Goal: Communication & Community: Answer question/provide support

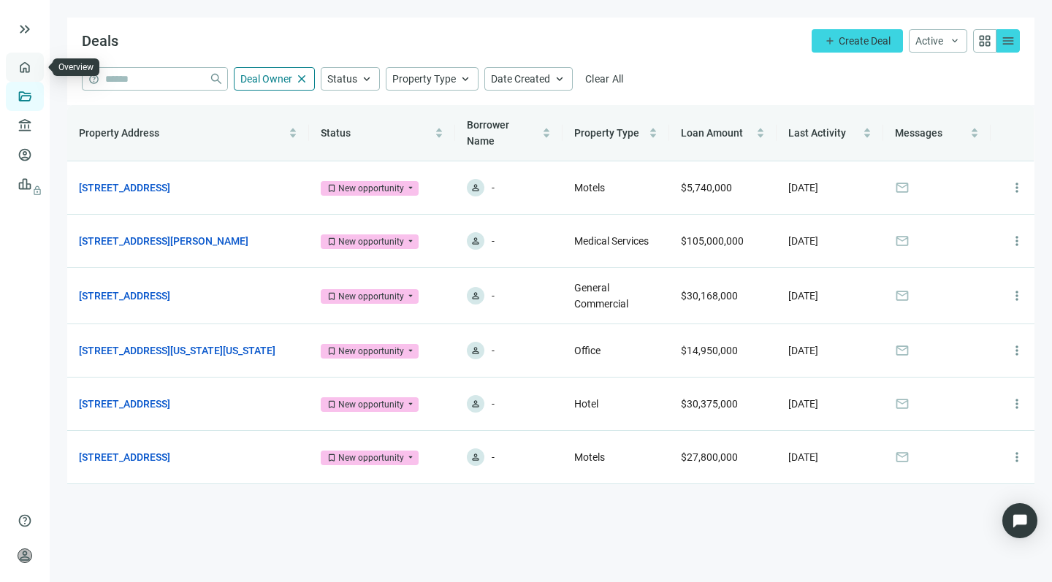
click at [37, 64] on link "Overview" at bounding box center [58, 67] width 43 height 12
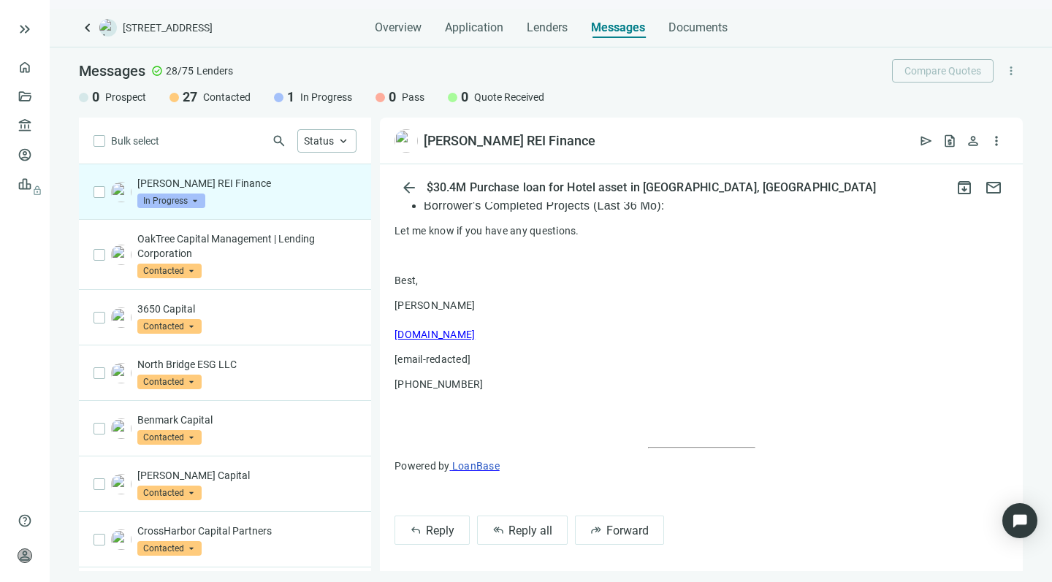
scroll to position [944, 0]
click at [509, 529] on span "Reply all" at bounding box center [531, 532] width 44 height 14
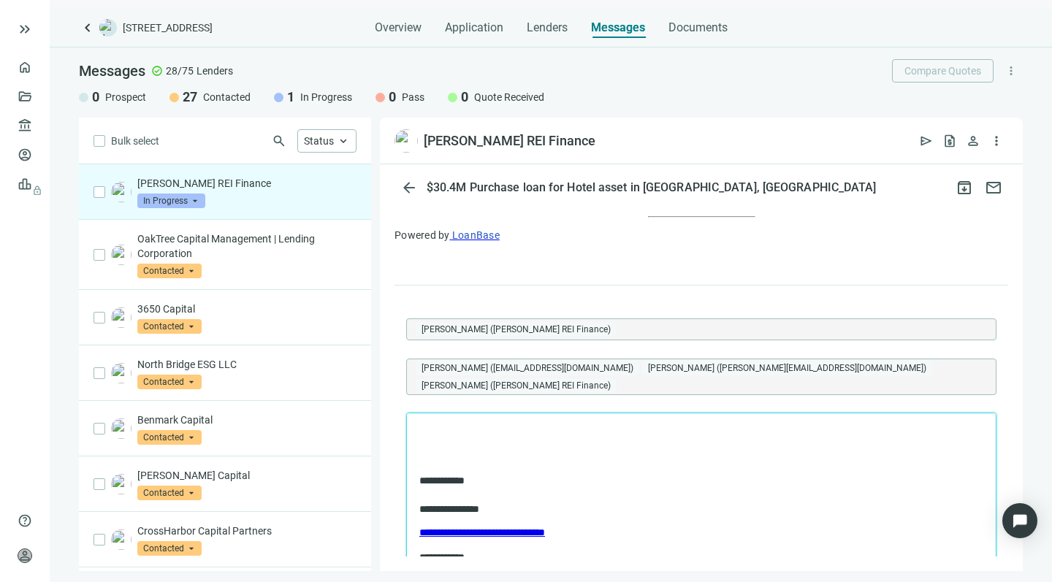
scroll to position [1177, 0]
click at [425, 430] on p "**********" at bounding box center [694, 432] width 550 height 14
click at [525, 428] on p "**********" at bounding box center [694, 432] width 550 height 14
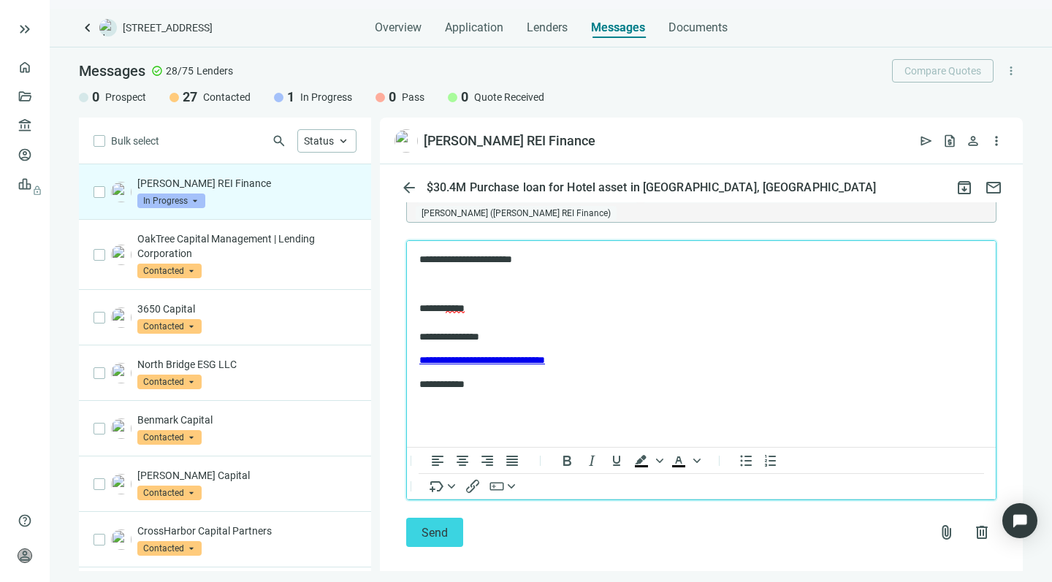
scroll to position [1348, 0]
click at [430, 527] on span "Send" at bounding box center [435, 534] width 26 height 14
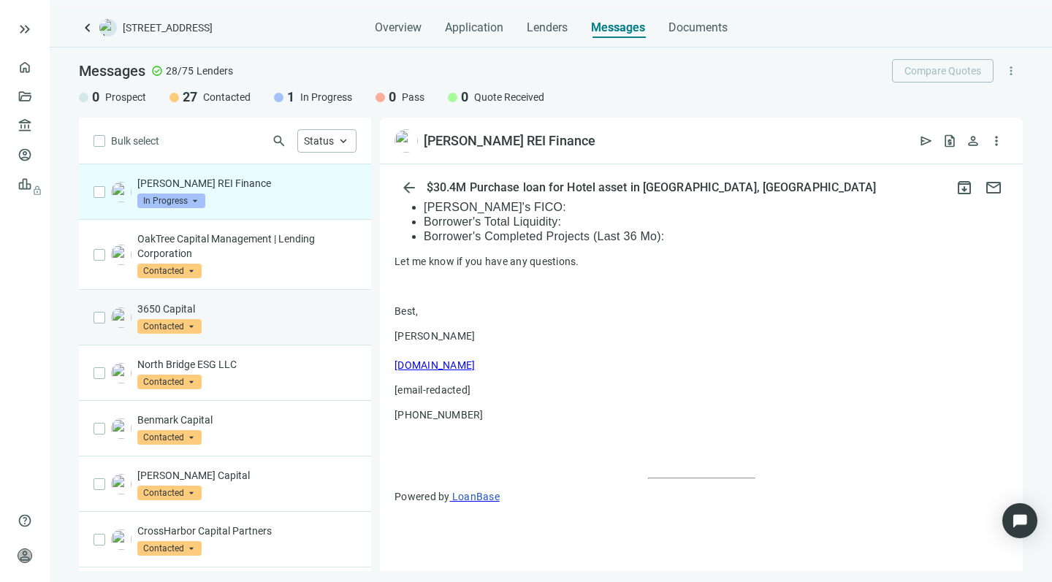
scroll to position [0, 0]
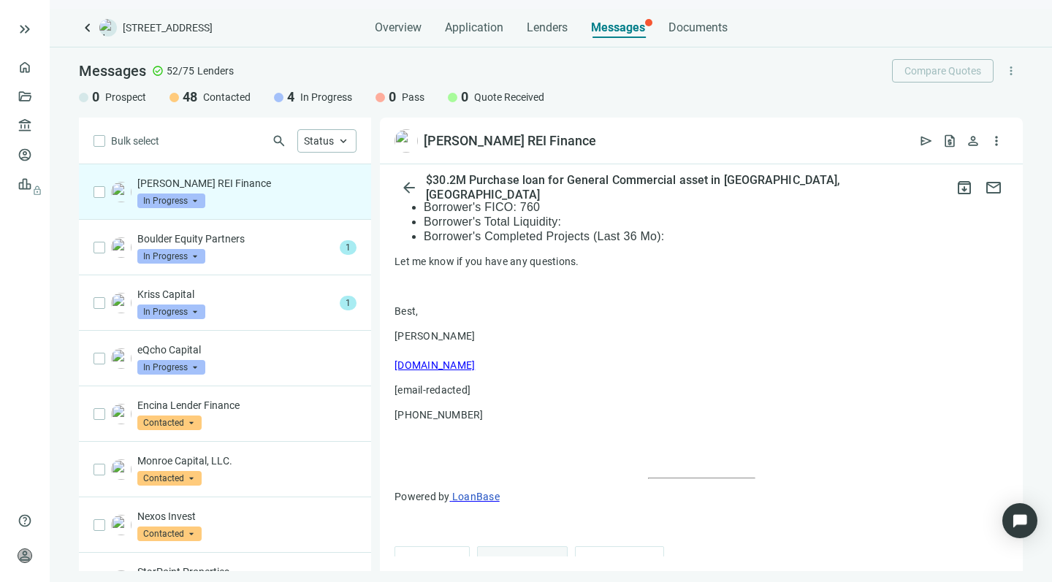
click at [515, 555] on span "Reply all" at bounding box center [531, 562] width 44 height 14
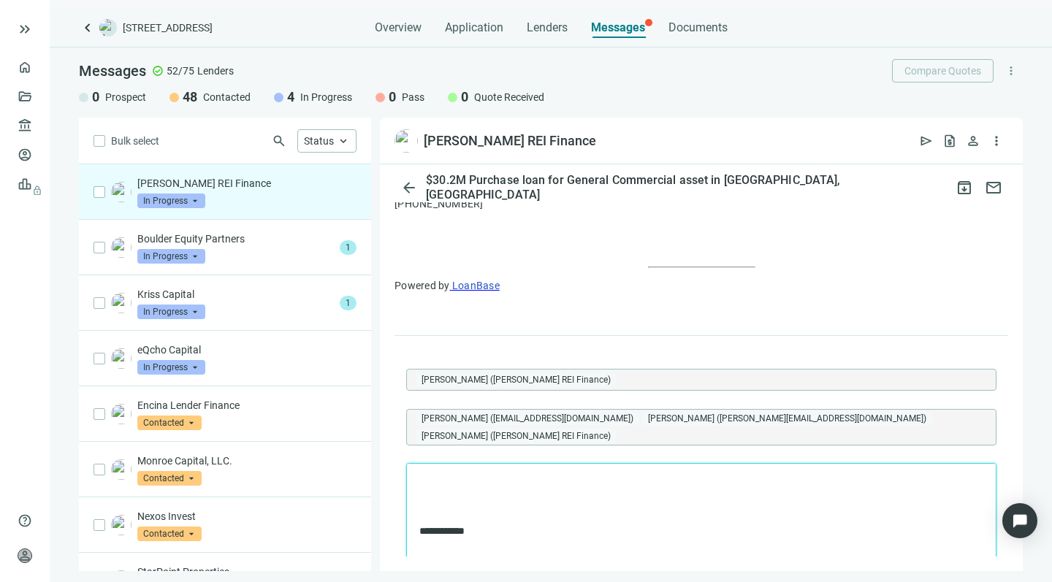
scroll to position [1161, 0]
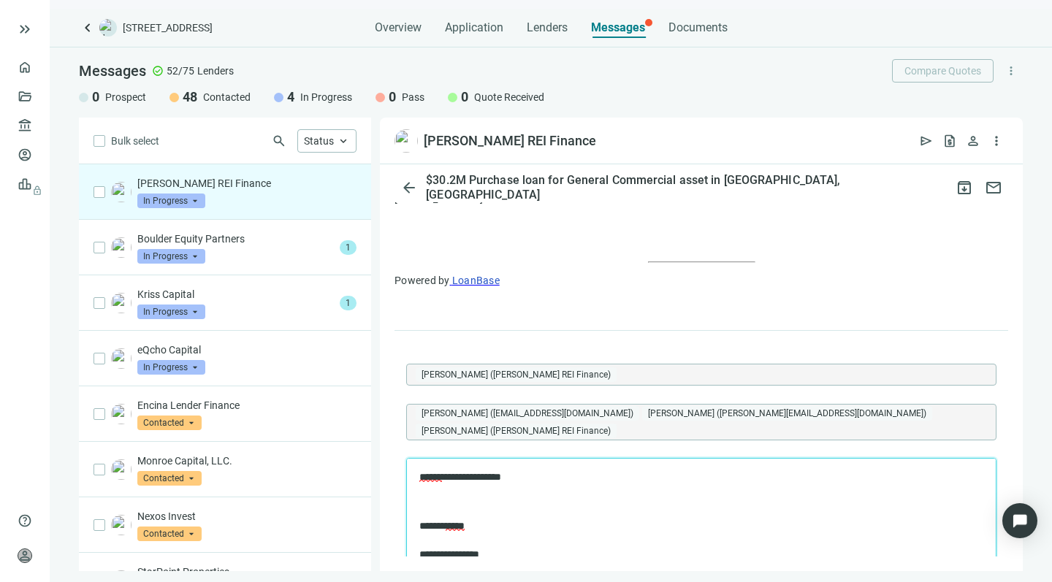
click at [433, 474] on span "******" at bounding box center [430, 477] width 23 height 10
click at [431, 478] on span "******" at bounding box center [430, 477] width 23 height 10
click at [500, 476] on span "*********" at bounding box center [485, 477] width 34 height 10
click at [482, 476] on span "****" at bounding box center [475, 477] width 15 height 10
click at [544, 479] on p "**********" at bounding box center [694, 478] width 550 height 14
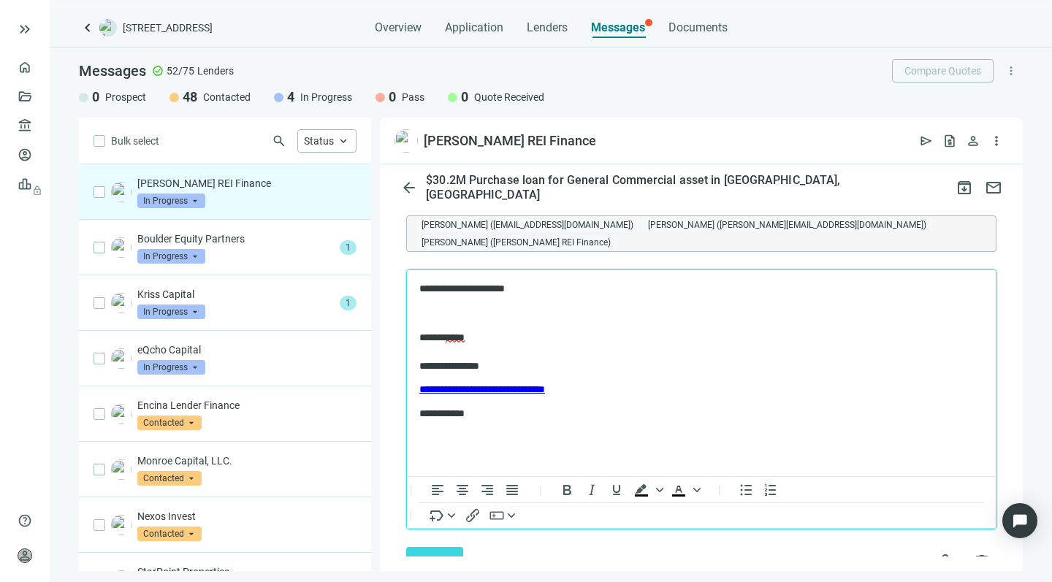
scroll to position [1348, 0]
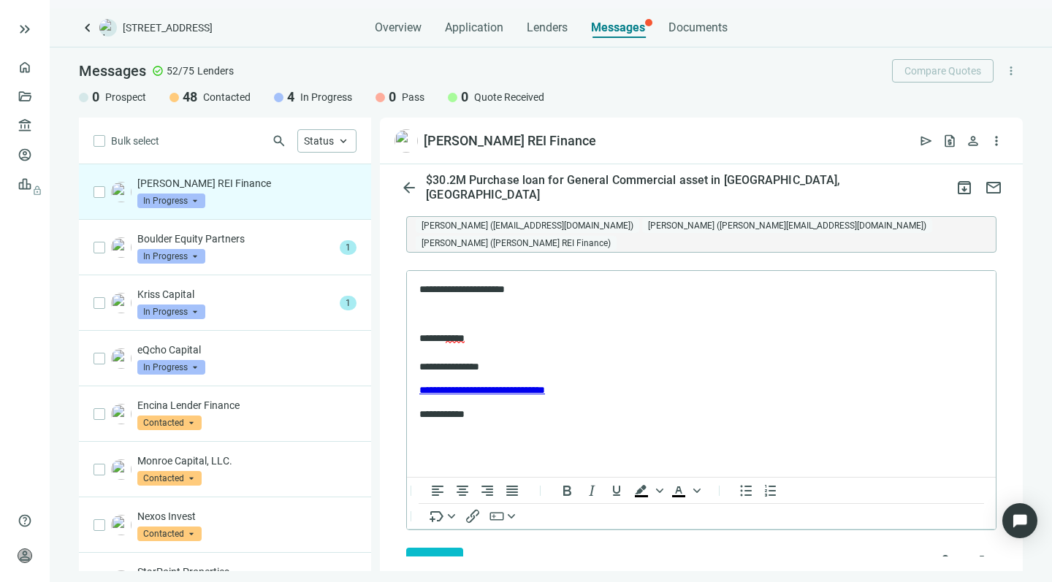
click at [420, 548] on button "Send" at bounding box center [434, 562] width 57 height 29
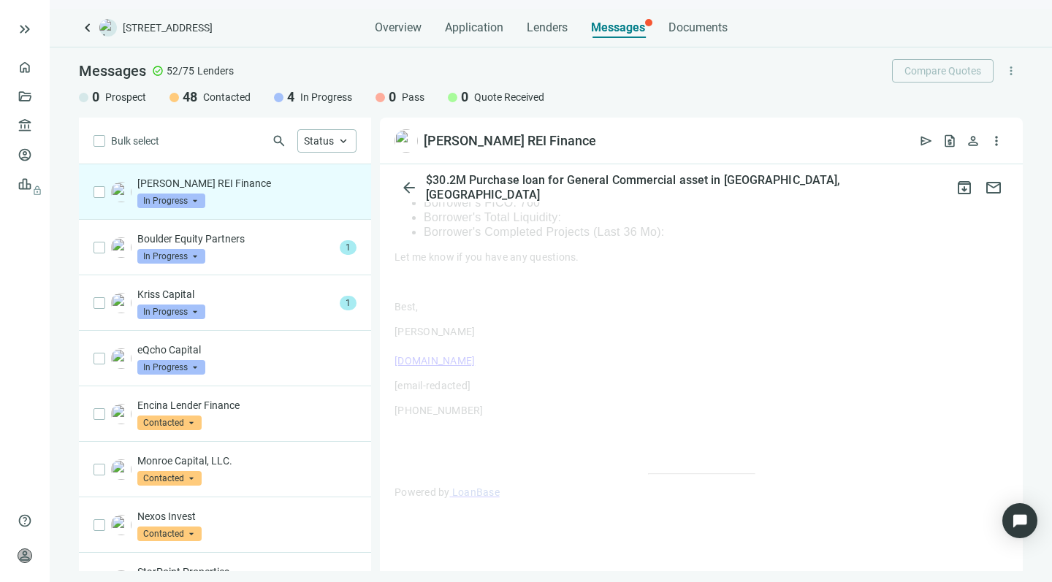
scroll to position [915, 0]
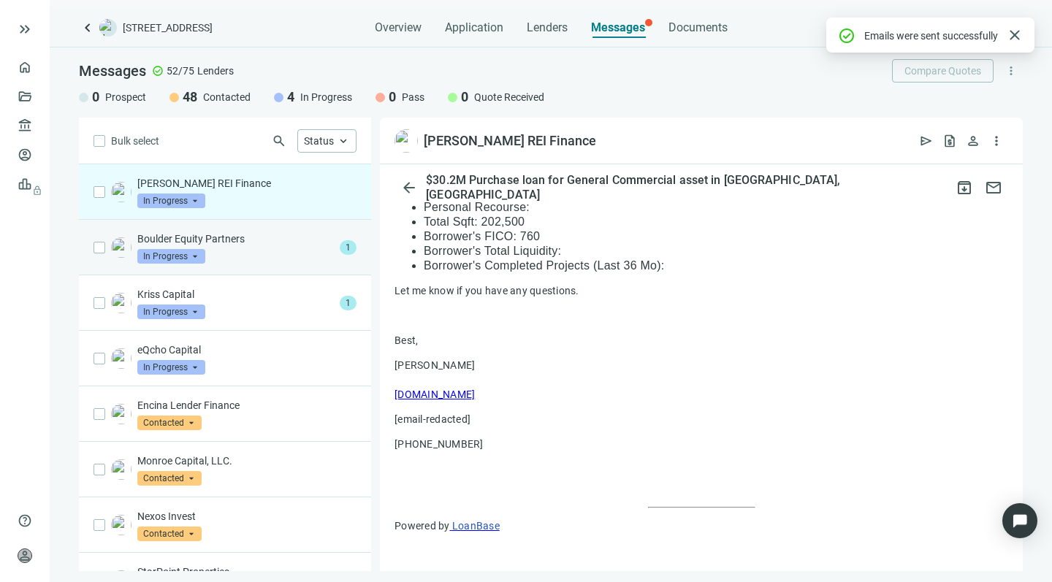
click at [233, 248] on div "Boulder Equity Partners In Progress arrow_drop_down" at bounding box center [235, 248] width 197 height 32
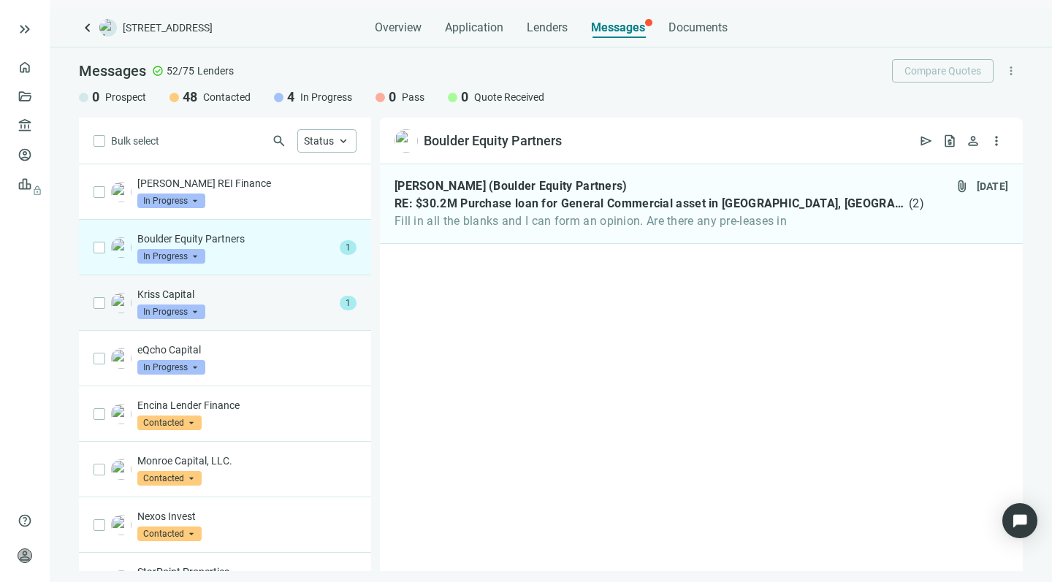
click at [219, 303] on div "Kriss Capital In Progress arrow_drop_down" at bounding box center [235, 303] width 197 height 32
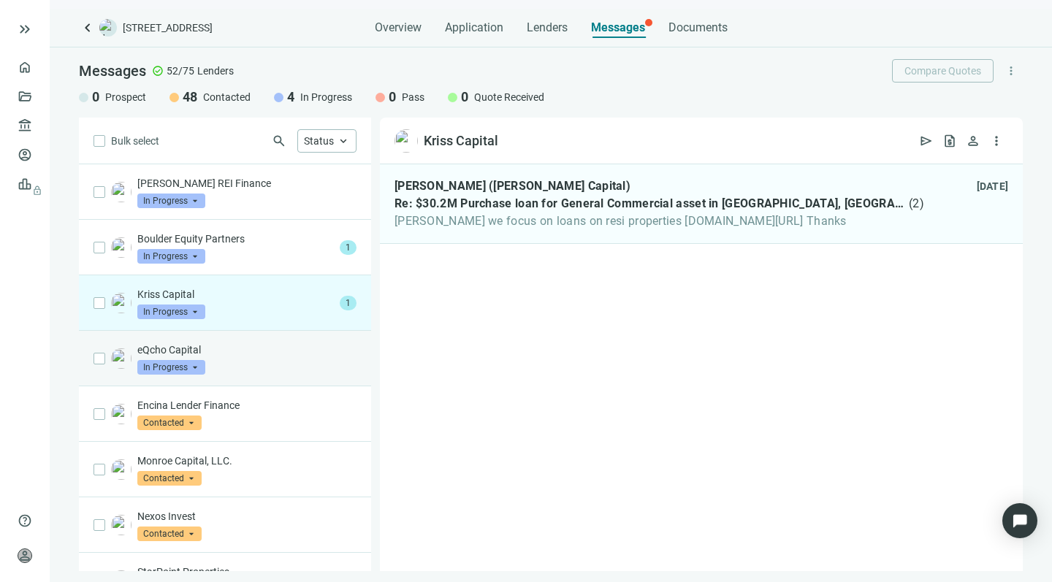
click at [191, 352] on p "eQcho Capital" at bounding box center [246, 350] width 219 height 15
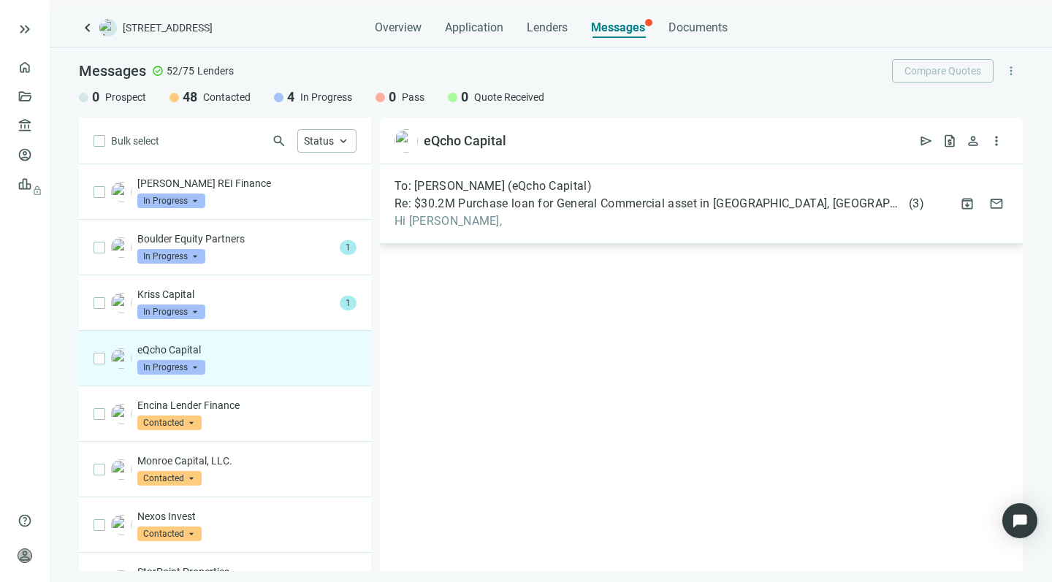
click at [495, 222] on span "Hi Joseph," at bounding box center [660, 221] width 530 height 15
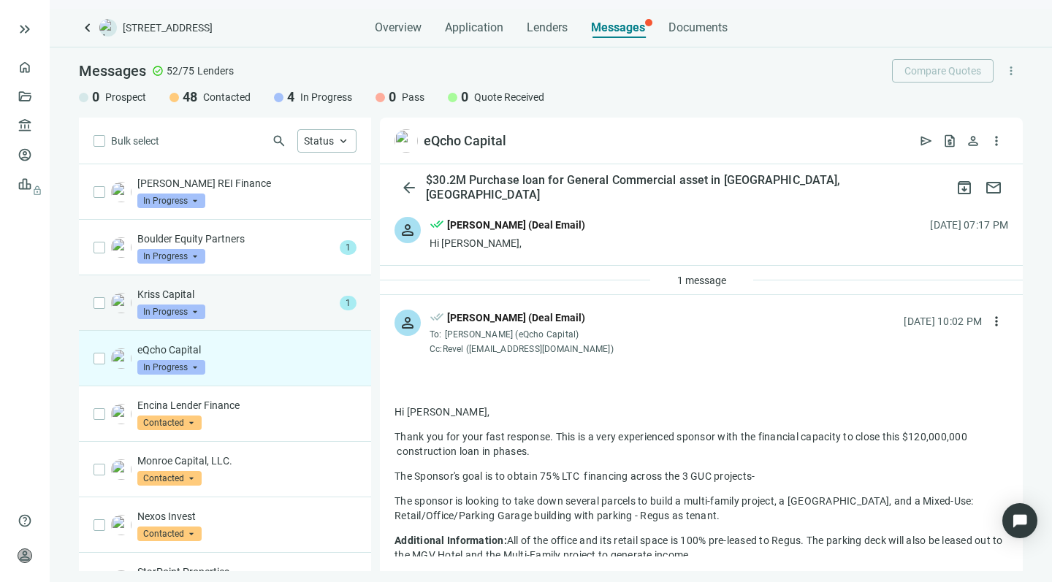
click at [209, 308] on div "Kriss Capital In Progress arrow_drop_down" at bounding box center [235, 303] width 197 height 32
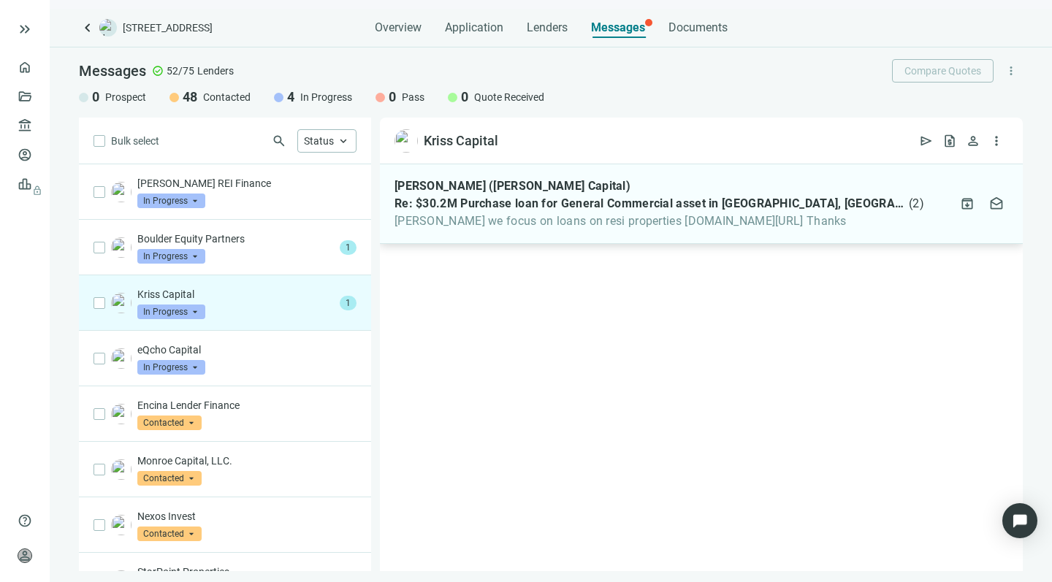
click at [540, 222] on span "Howard we focus on loans on resi properties krisscapital.com/criteria Thanks" at bounding box center [660, 221] width 530 height 15
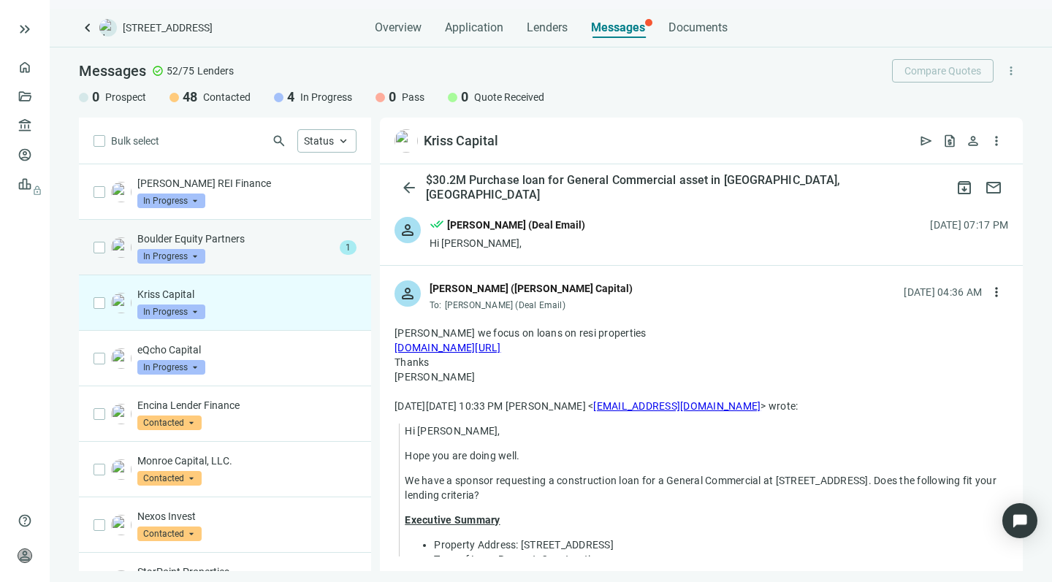
click at [232, 247] on div "Boulder Equity Partners In Progress arrow_drop_down" at bounding box center [235, 248] width 197 height 32
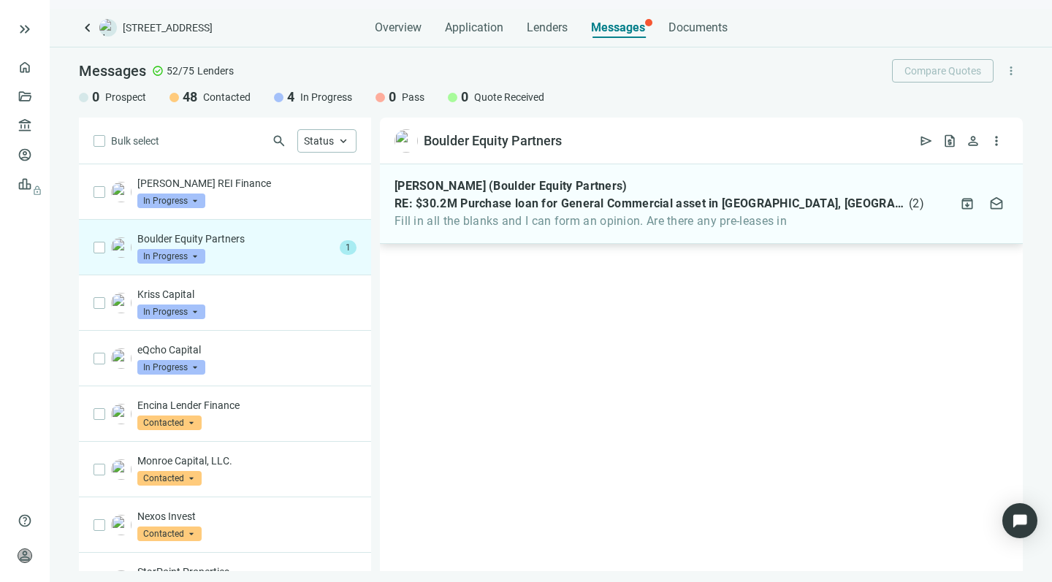
click at [534, 221] on span "Fill in all the blanks and I can form an opinion. Are there any pre-leases in" at bounding box center [660, 221] width 530 height 15
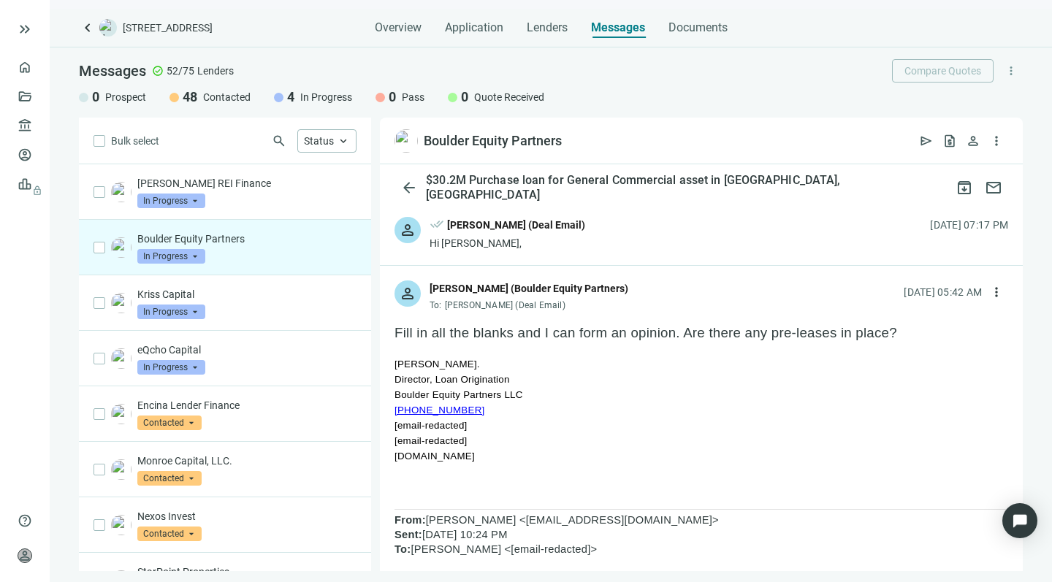
click at [483, 242] on div "Hi David," at bounding box center [508, 243] width 156 height 15
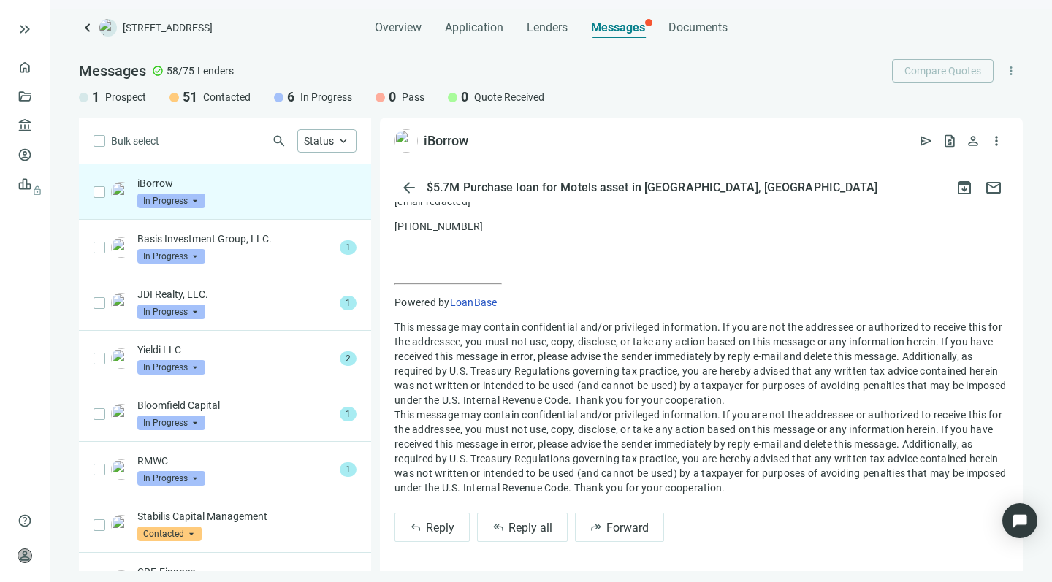
scroll to position [799, 0]
click at [526, 526] on span "Reply all" at bounding box center [531, 528] width 44 height 14
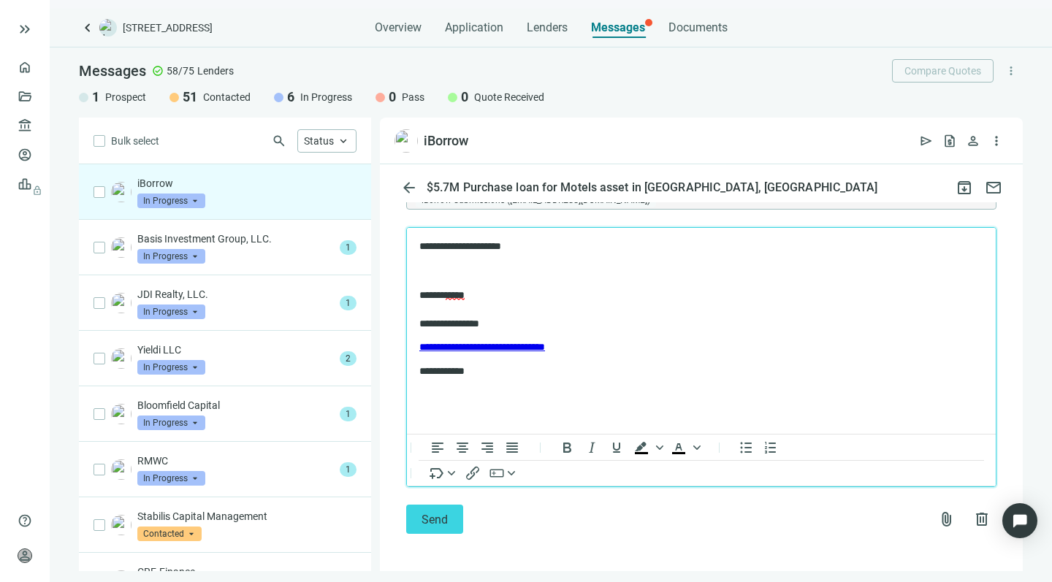
scroll to position [1203, 0]
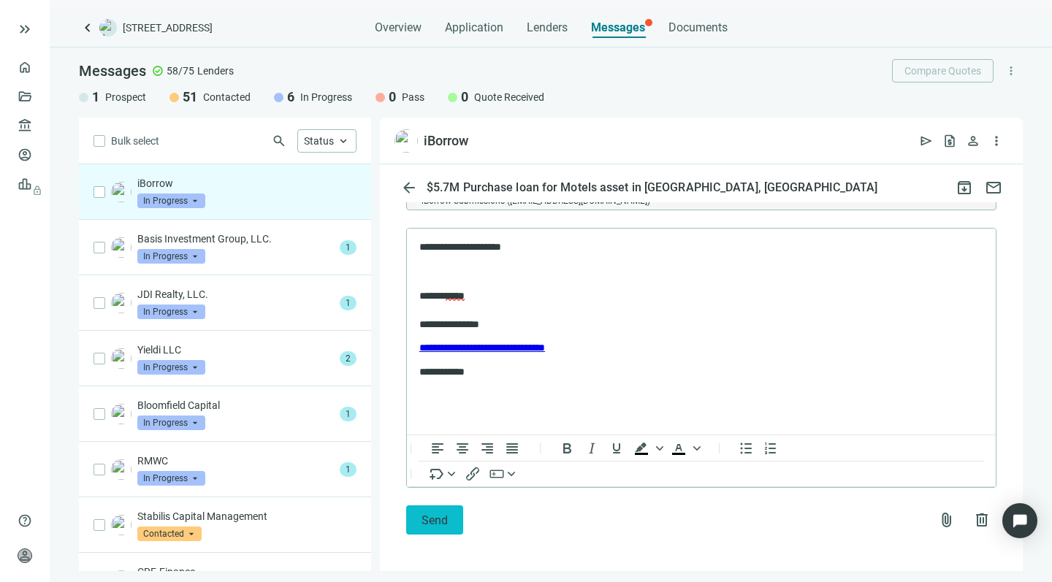
click at [426, 521] on span "Send" at bounding box center [435, 521] width 26 height 14
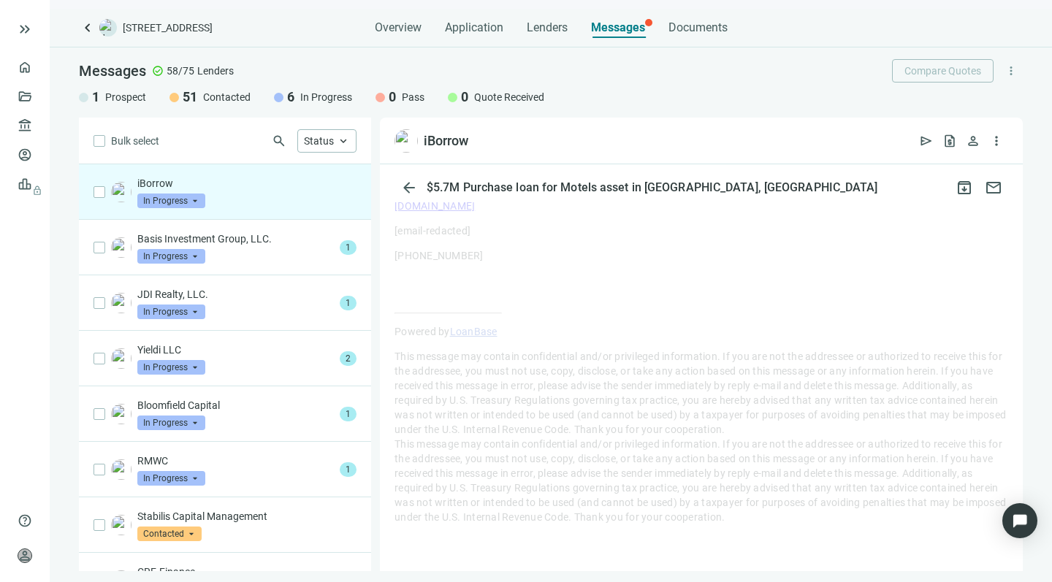
scroll to position [770, 0]
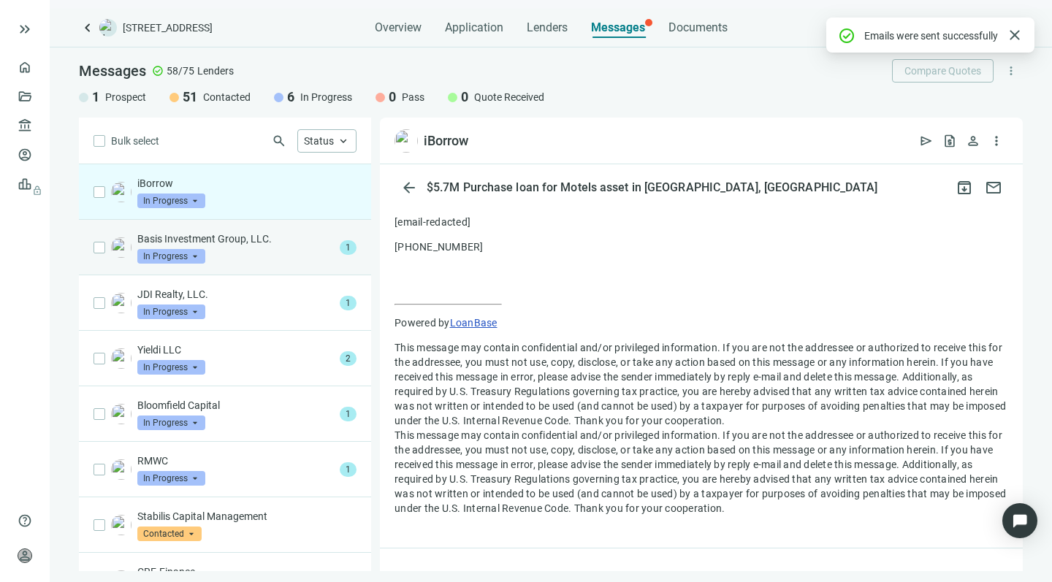
click at [224, 248] on div "Basis Investment Group, LLC. In Progress arrow_drop_down" at bounding box center [235, 248] width 197 height 32
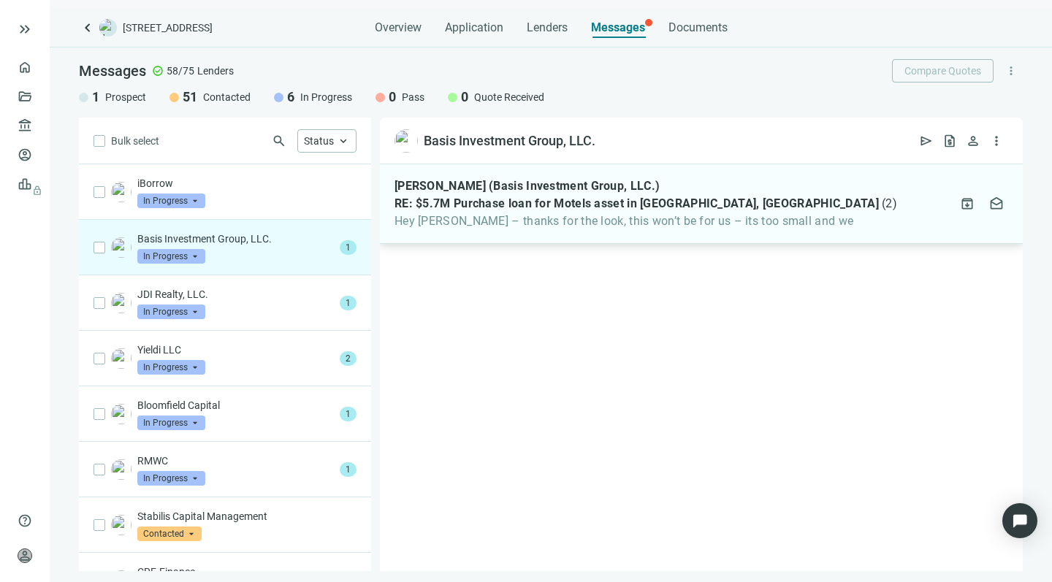
click at [500, 219] on span "Hey Howard – thanks for the look, this won’t be for us – its too small and we" at bounding box center [646, 221] width 503 height 15
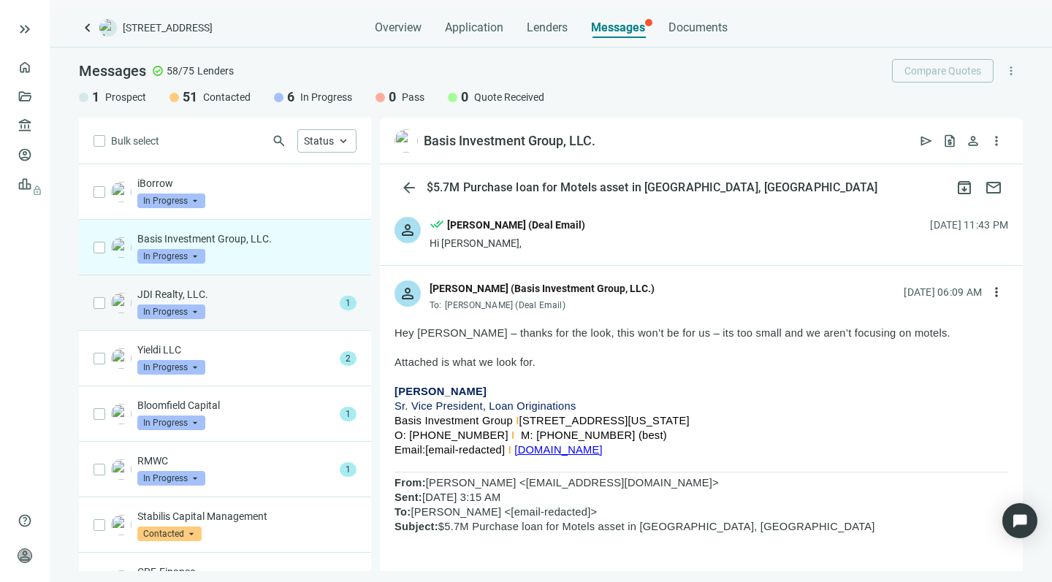
click at [229, 303] on div "JDI Realty, LLC. In Progress arrow_drop_down" at bounding box center [235, 303] width 197 height 32
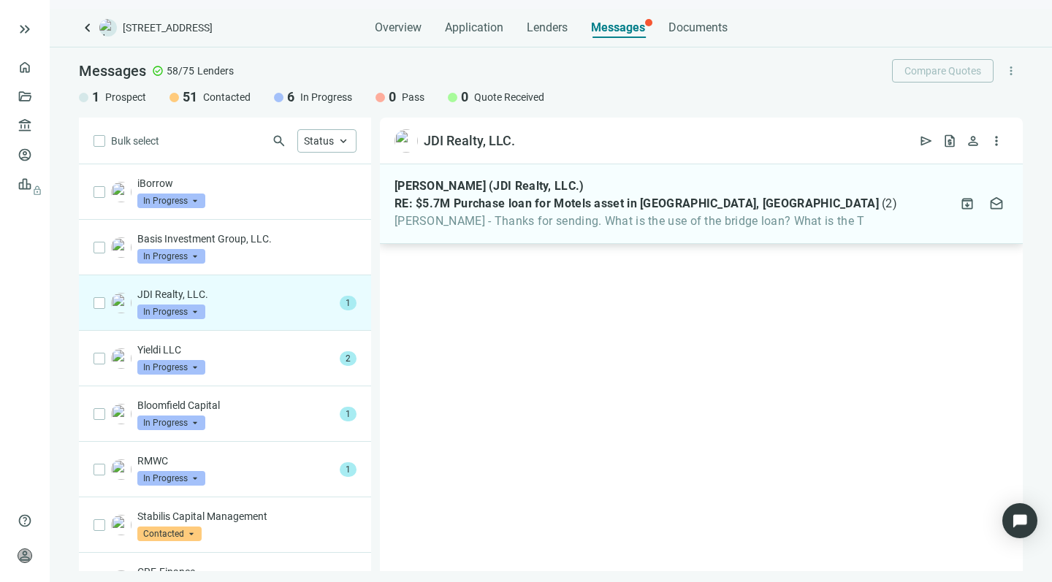
click at [520, 220] on span "Howard - Thanks for sending. What is the use of the bridge loan? What is the T" at bounding box center [646, 221] width 503 height 15
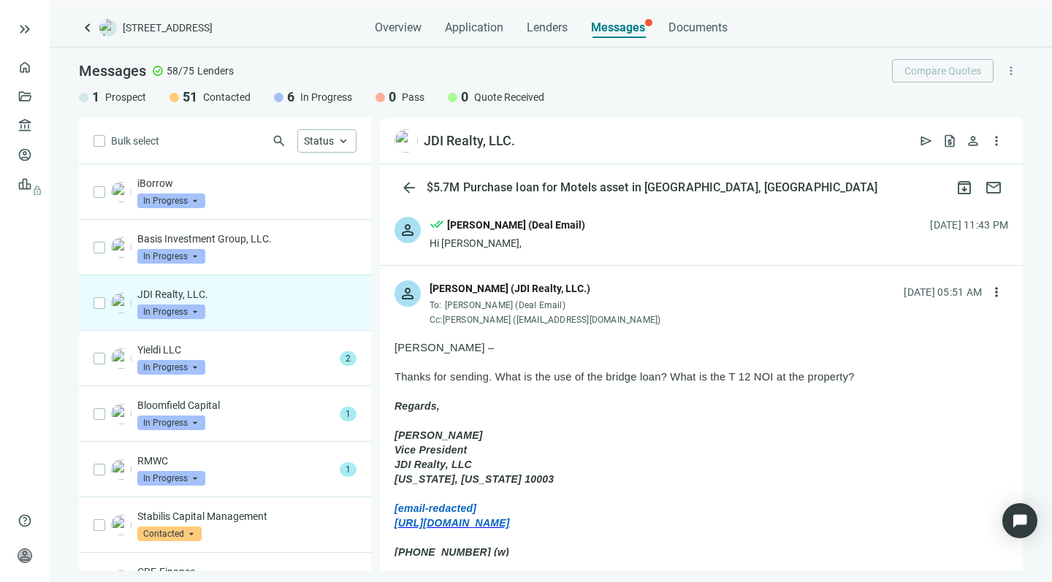
drag, startPoint x: 870, startPoint y: 377, endPoint x: 866, endPoint y: 367, distance: 11.1
click at [533, 394] on p at bounding box center [702, 391] width 614 height 15
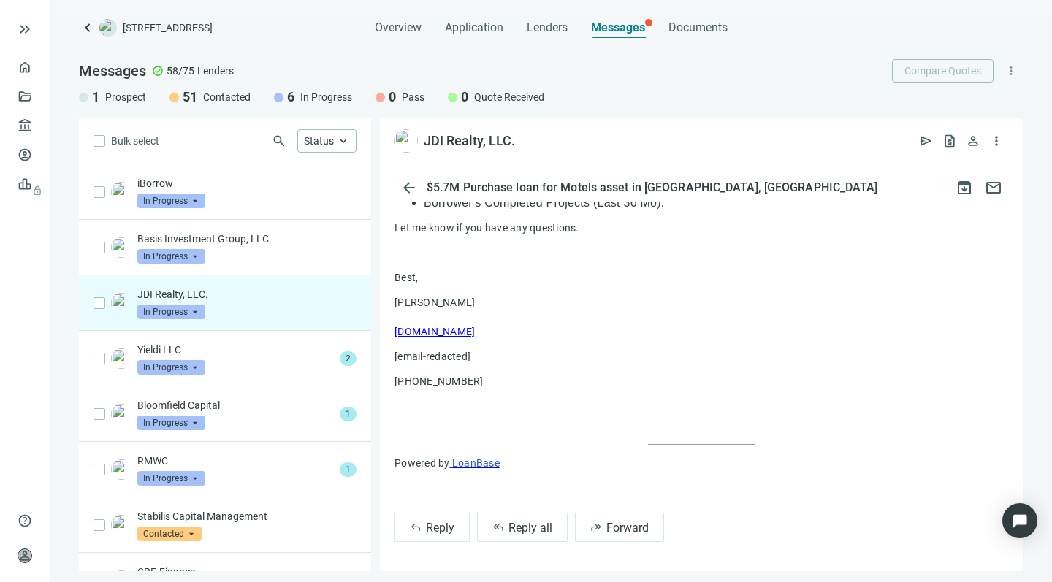
scroll to position [808, 0]
click at [513, 528] on span "Reply all" at bounding box center [531, 528] width 44 height 14
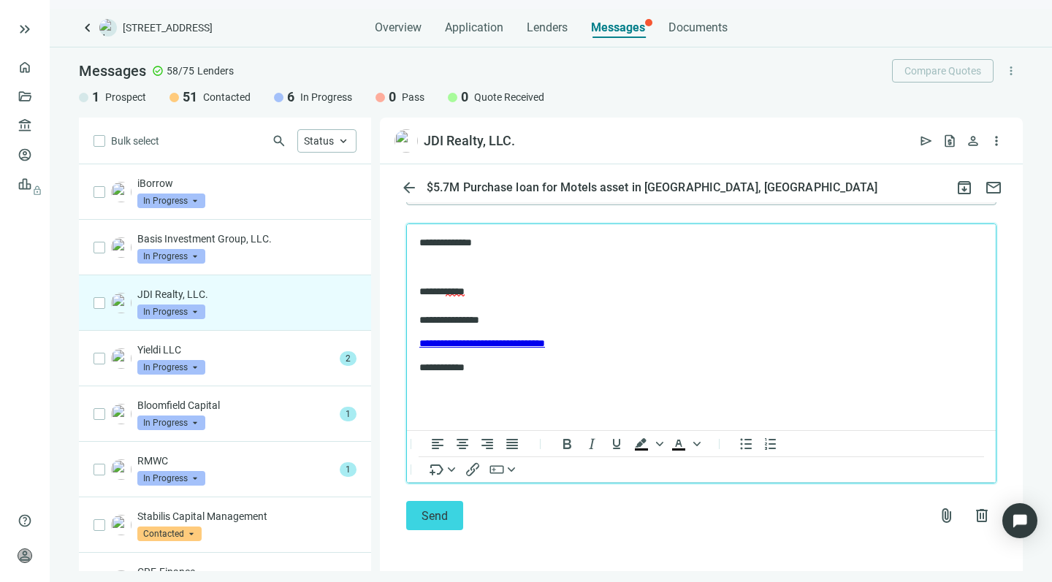
scroll to position [1212, 0]
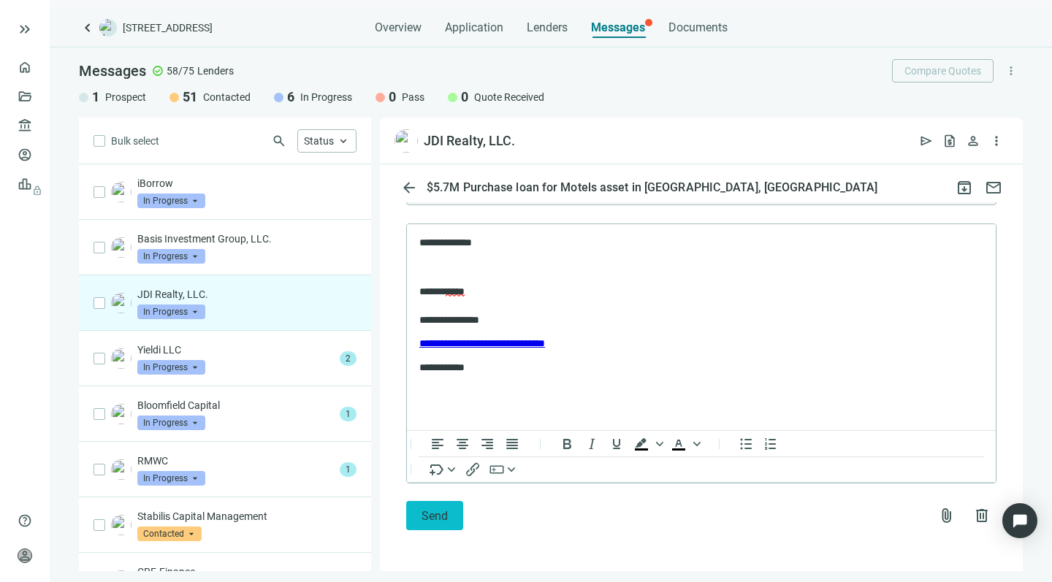
click at [420, 515] on button "Send" at bounding box center [434, 515] width 57 height 29
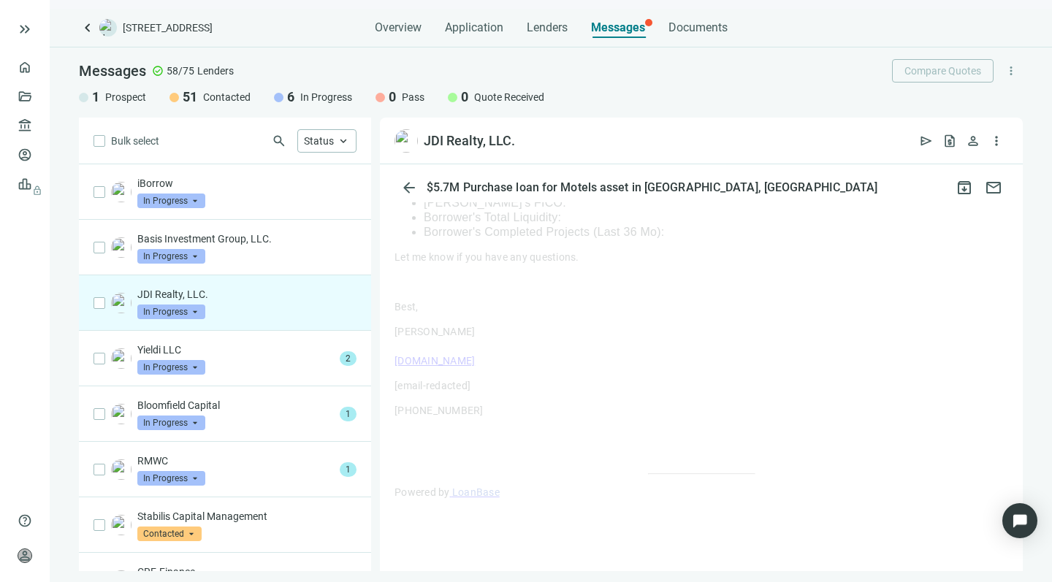
scroll to position [778, 0]
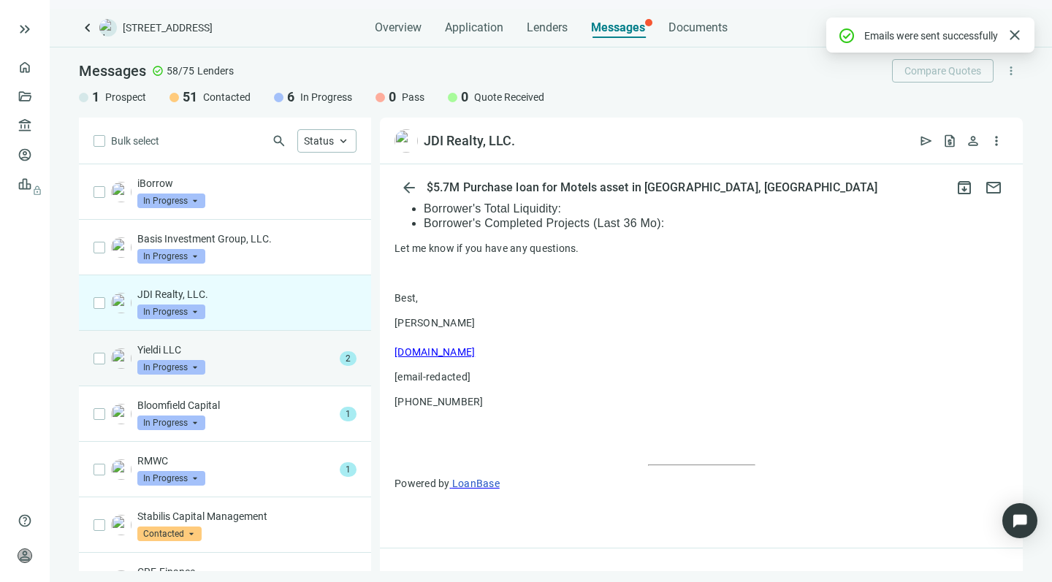
click at [221, 363] on div "Yieldi LLC In Progress arrow_drop_down" at bounding box center [235, 359] width 197 height 32
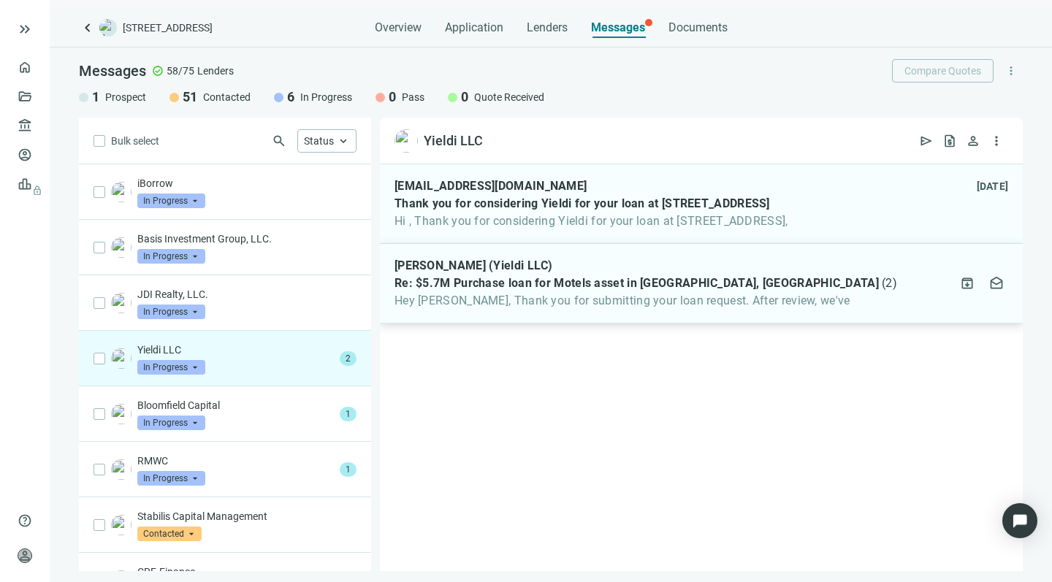
click at [527, 307] on span "Hey Howard, Thank you for submitting your loan request. After review, we've" at bounding box center [646, 301] width 503 height 15
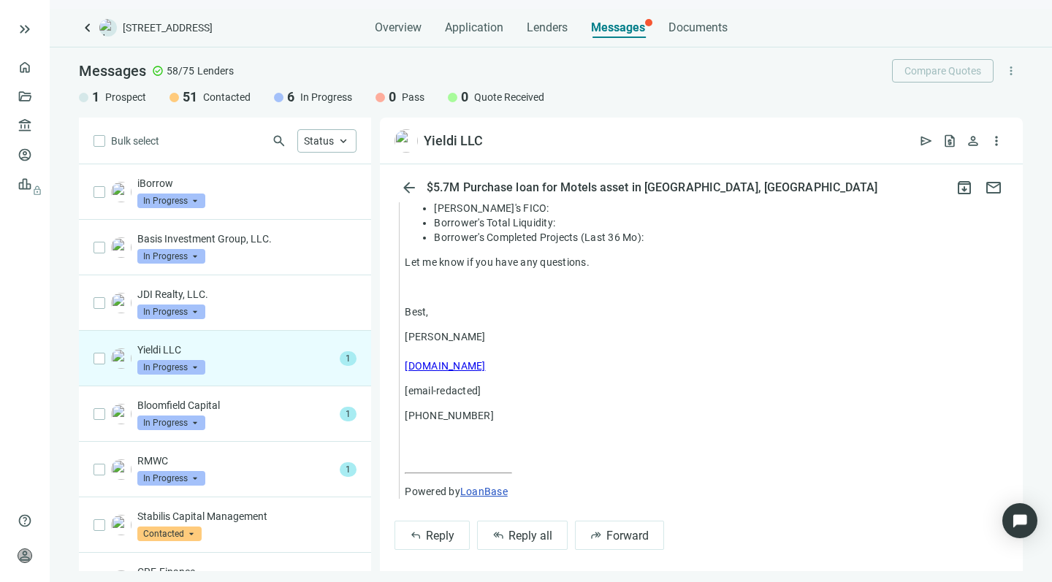
scroll to position [737, 0]
click at [517, 532] on span "Reply all" at bounding box center [531, 537] width 44 height 14
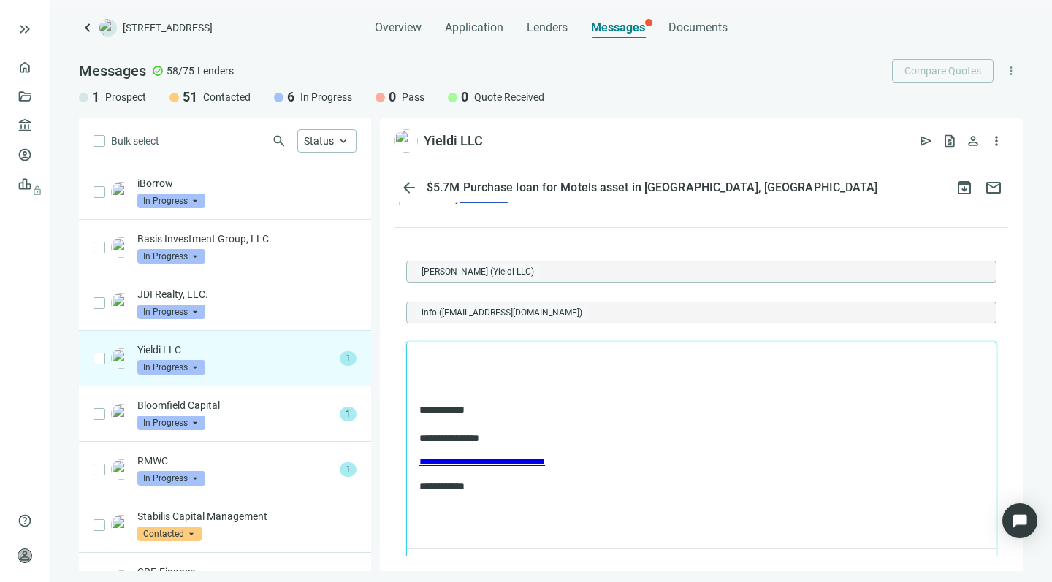
scroll to position [1045, 0]
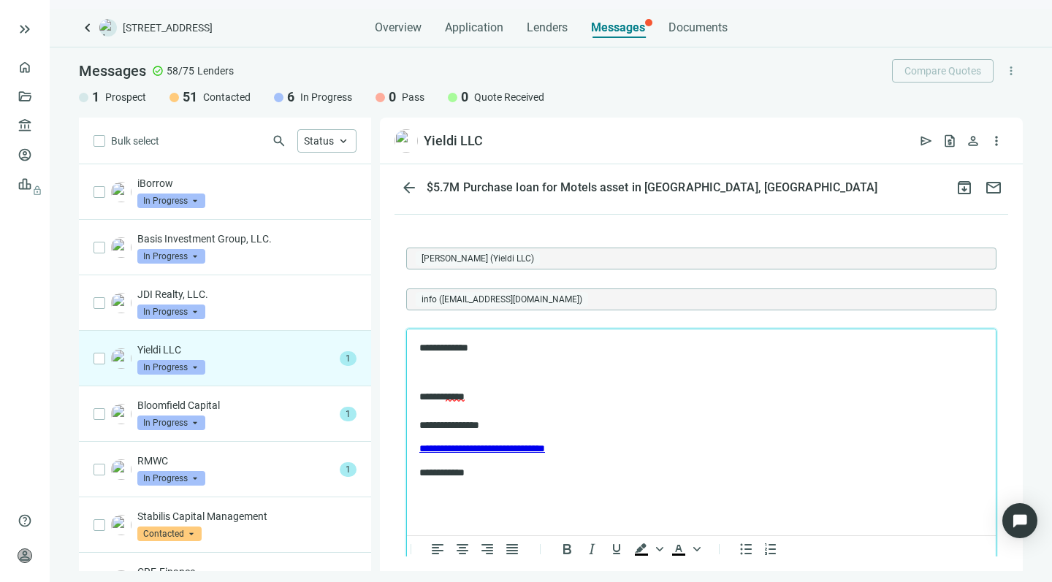
click at [476, 347] on p "**********" at bounding box center [694, 348] width 550 height 14
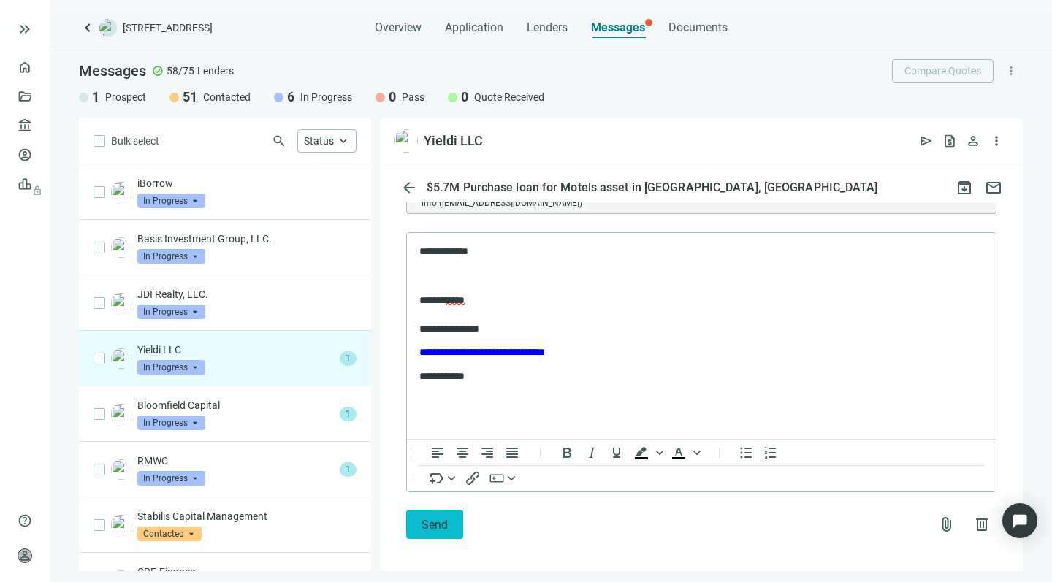
click at [423, 518] on span "Send" at bounding box center [435, 525] width 26 height 14
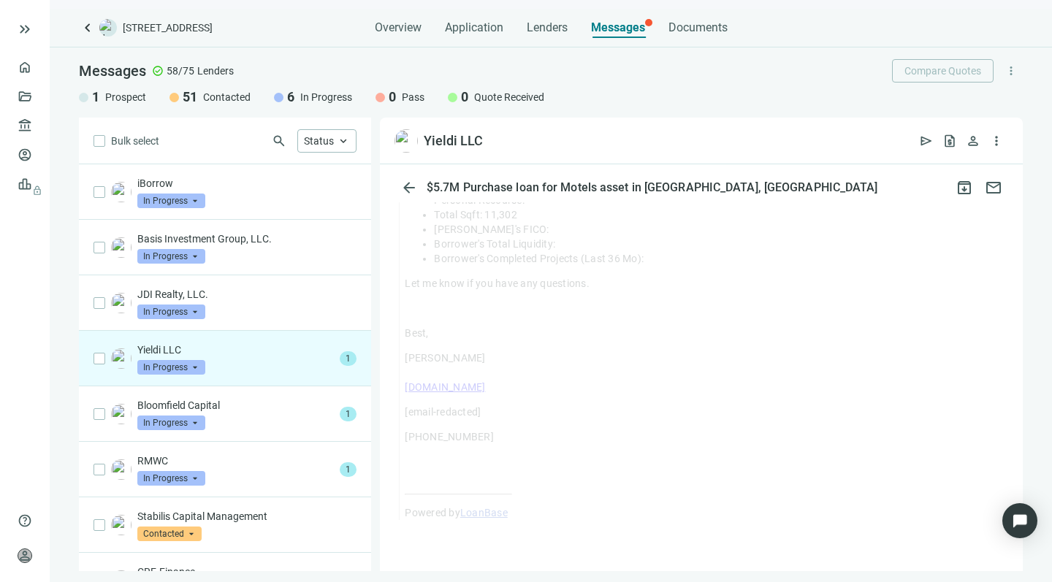
scroll to position [708, 0]
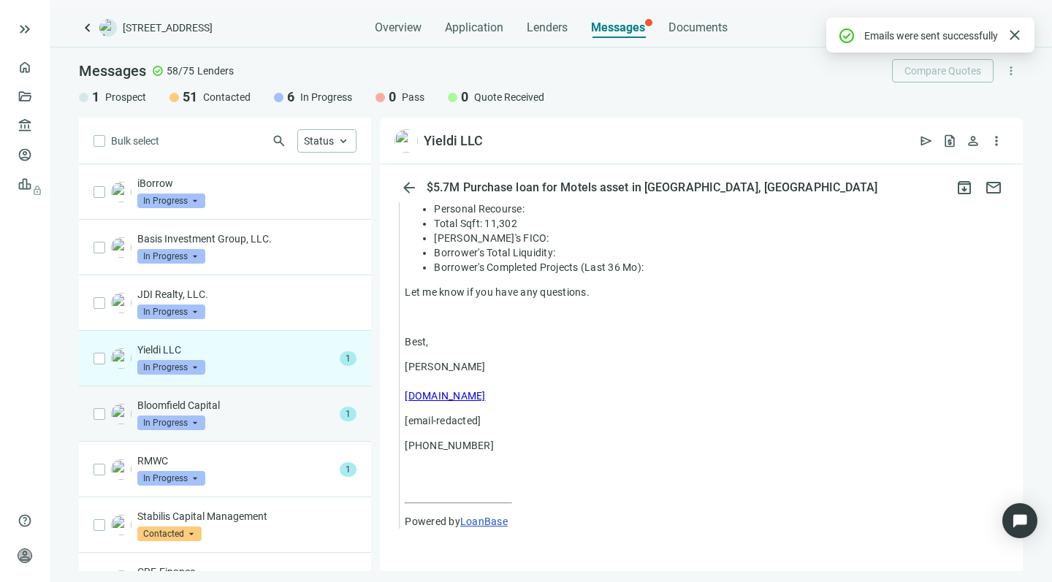
click at [212, 416] on div "Bloomfield Capital In Progress arrow_drop_down" at bounding box center [235, 414] width 197 height 32
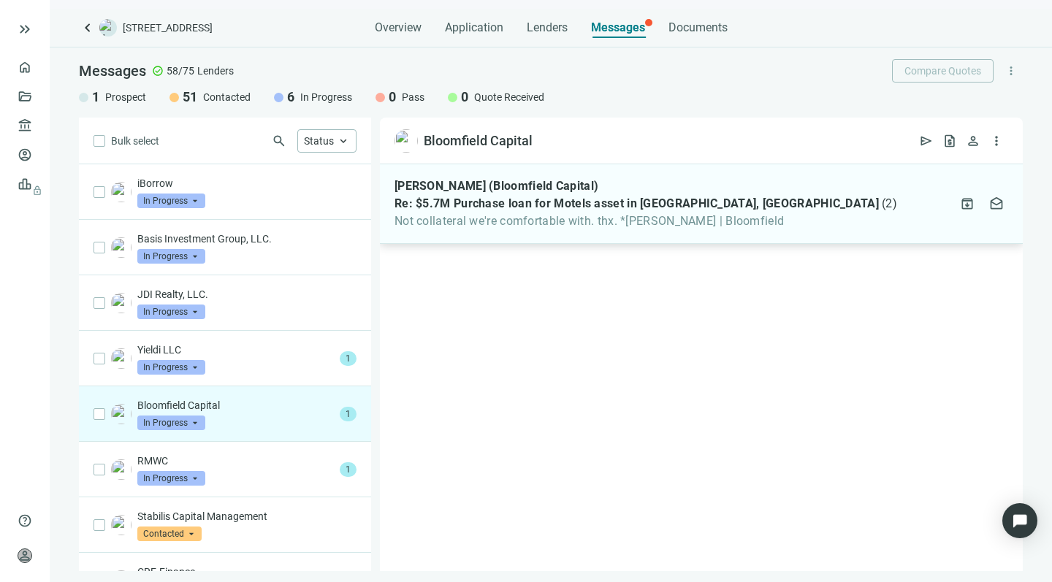
click at [482, 221] on span "Not collateral we're comfortable with. thx. *Brent K. Truscott | Bloomfield" at bounding box center [646, 221] width 503 height 15
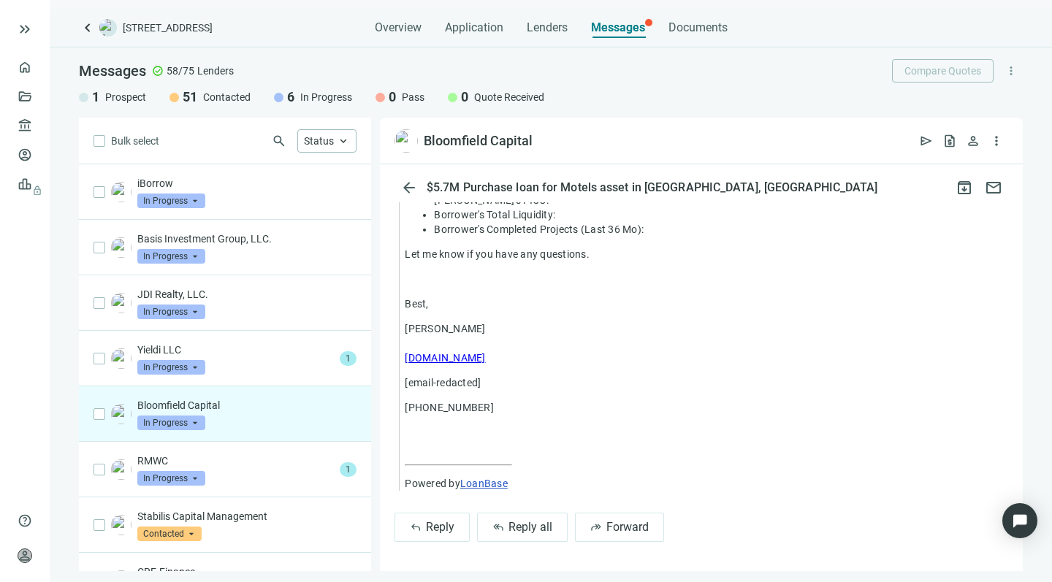
scroll to position [904, 0]
click at [506, 527] on button "reply_all Reply all" at bounding box center [522, 527] width 91 height 29
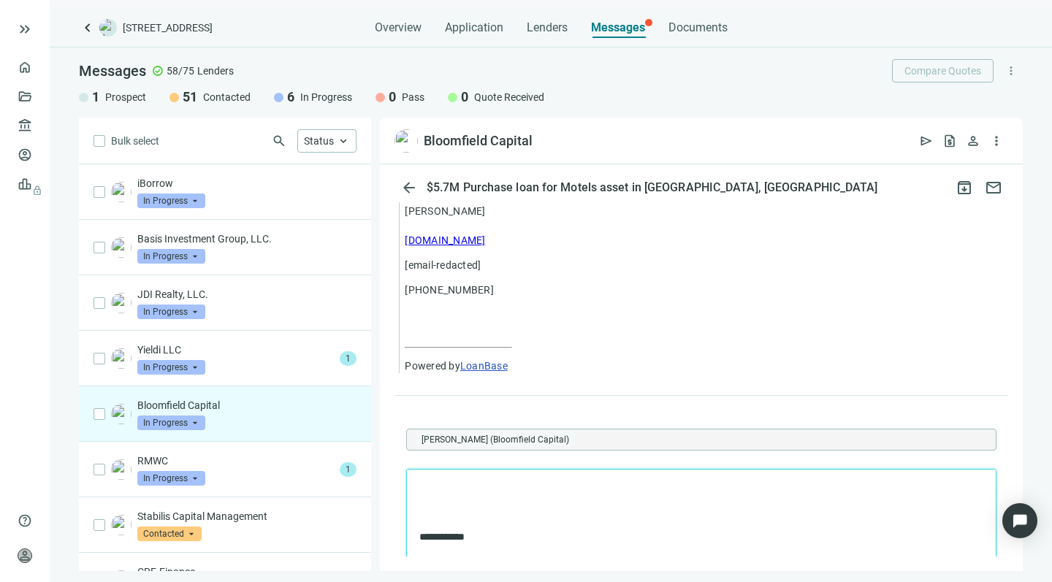
scroll to position [1082, 0]
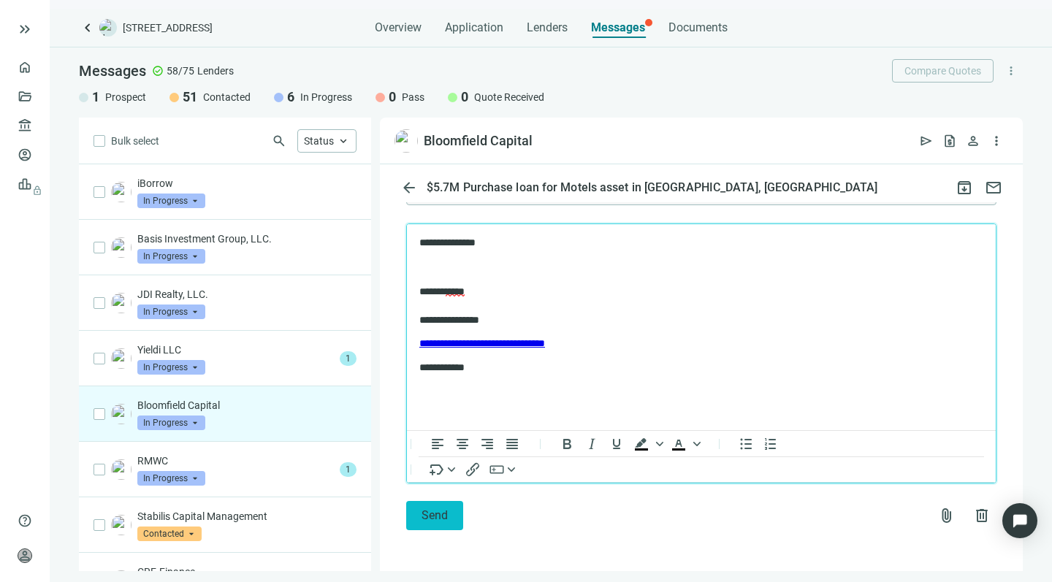
click at [422, 512] on span "Send" at bounding box center [435, 516] width 26 height 14
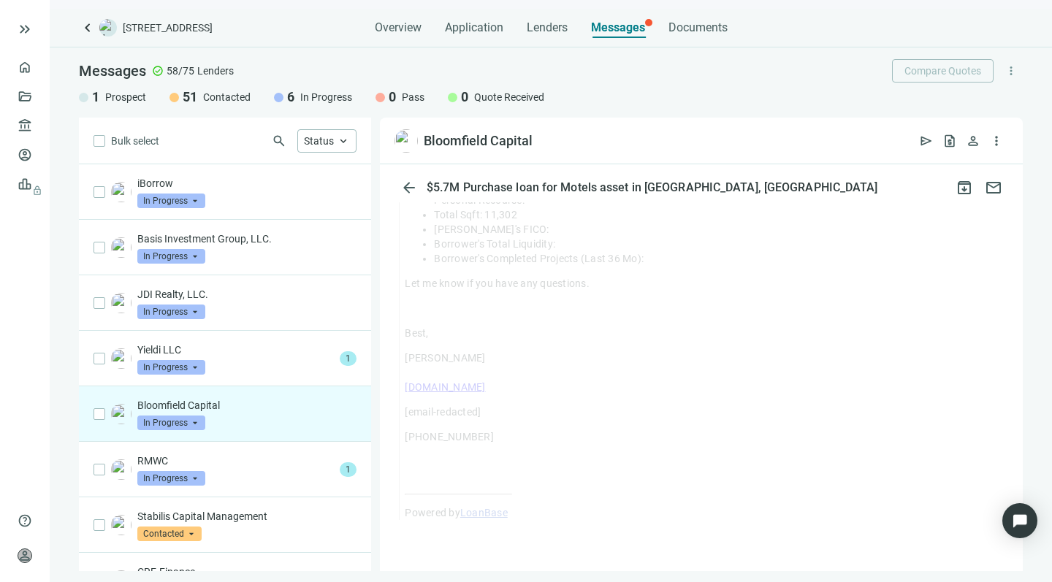
scroll to position [875, 0]
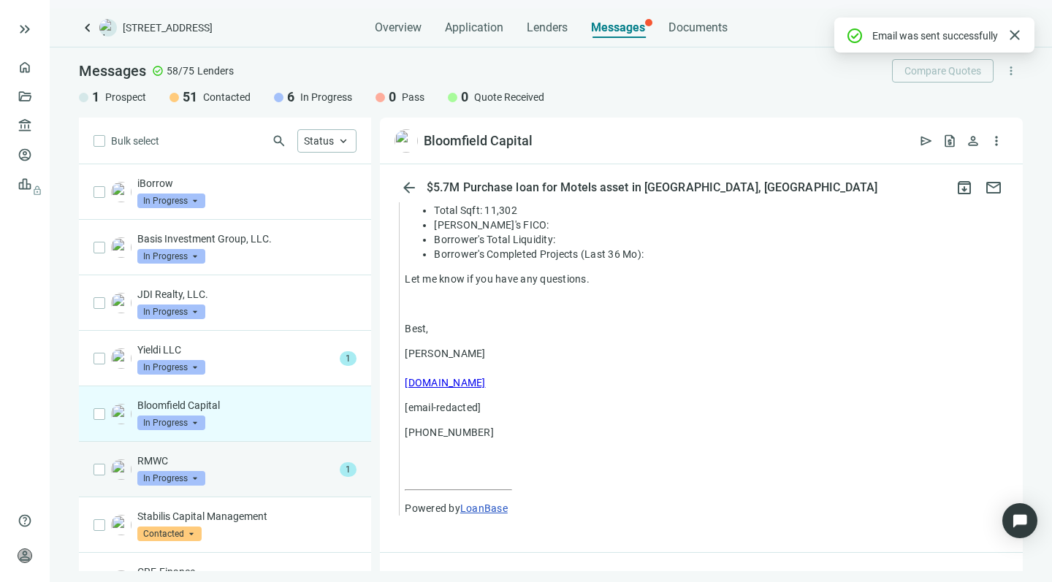
click at [248, 472] on div "RMWC In Progress arrow_drop_down" at bounding box center [235, 470] width 197 height 32
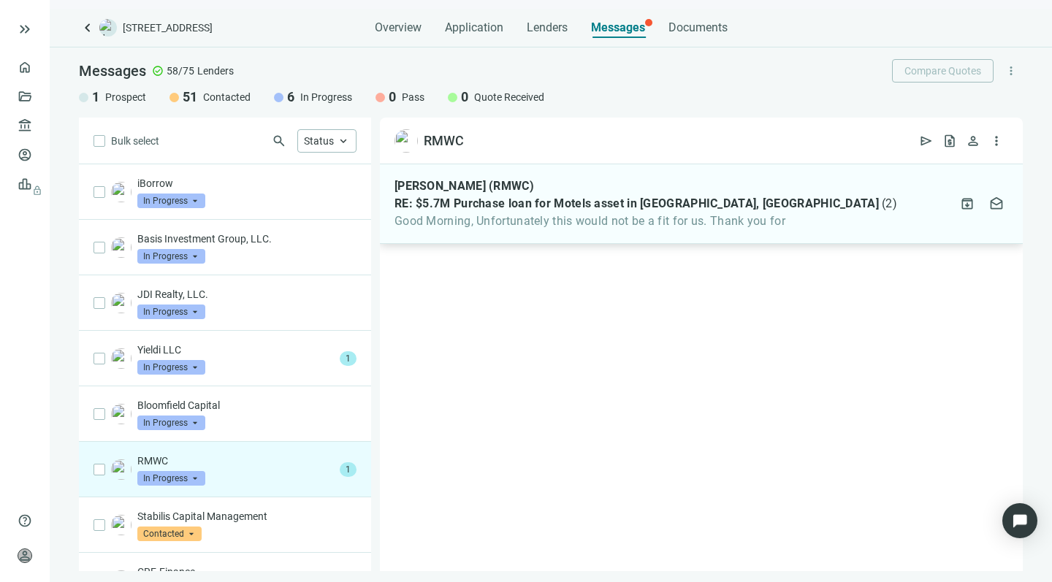
click at [515, 221] on span "Good Morning, Unfortunately this would not be a fit for us. Thank you for" at bounding box center [646, 221] width 503 height 15
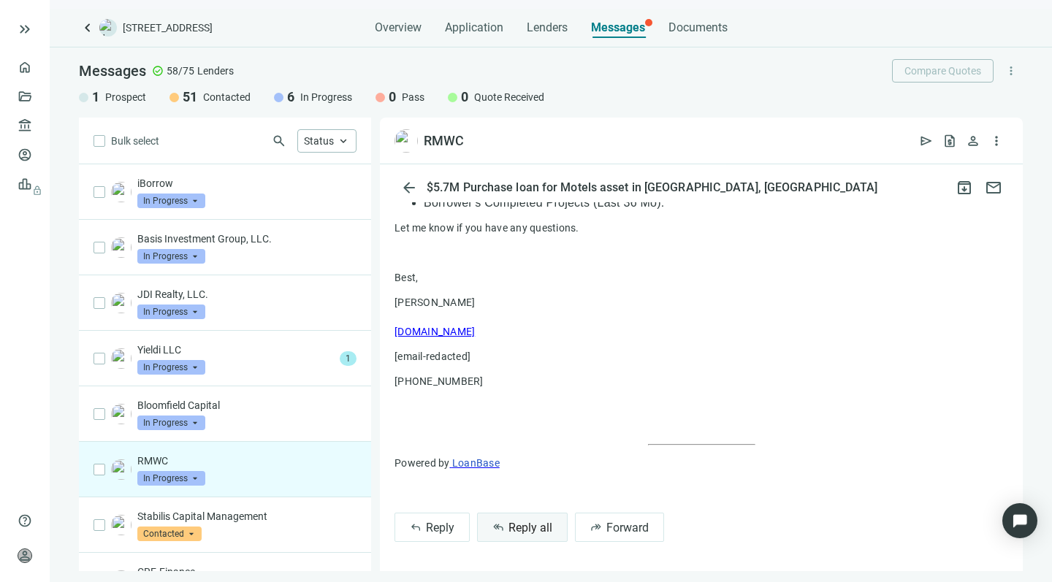
click at [514, 530] on span "Reply all" at bounding box center [531, 528] width 44 height 14
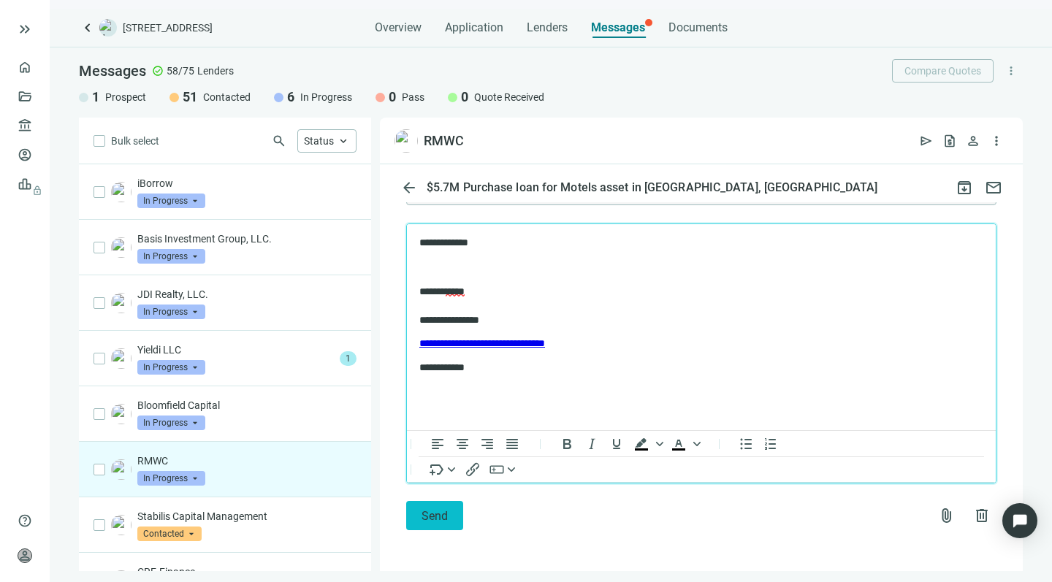
scroll to position [1222, 0]
click at [416, 515] on button "Send" at bounding box center [434, 515] width 57 height 29
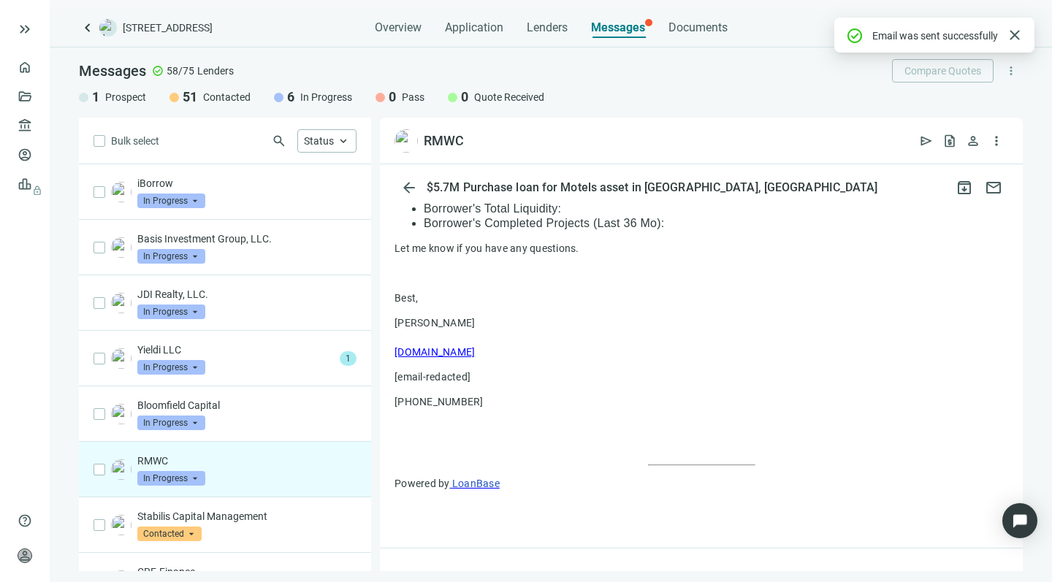
scroll to position [0, 0]
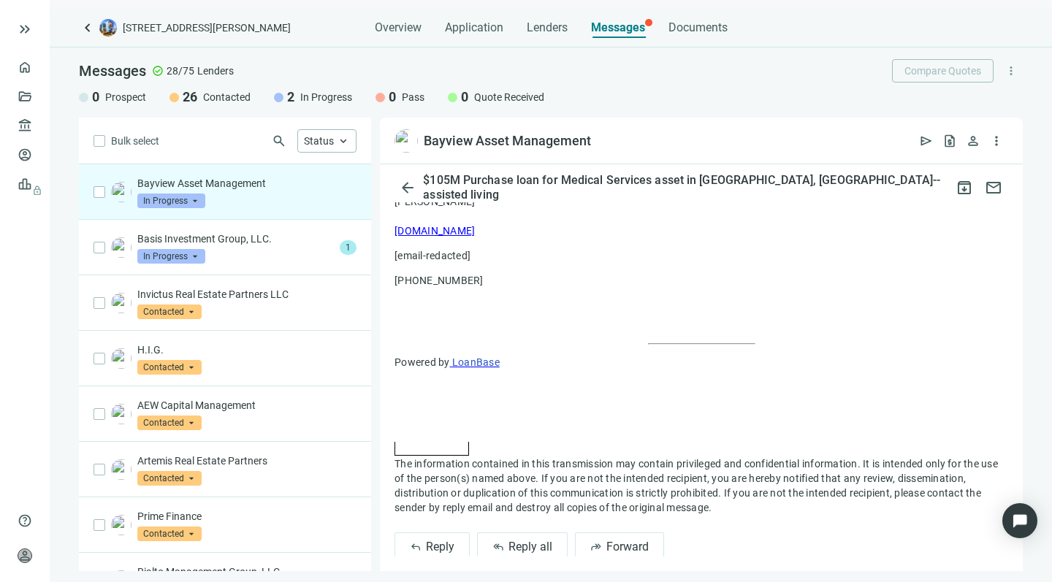
scroll to position [985, 0]
click at [515, 541] on span "Reply all" at bounding box center [531, 548] width 44 height 14
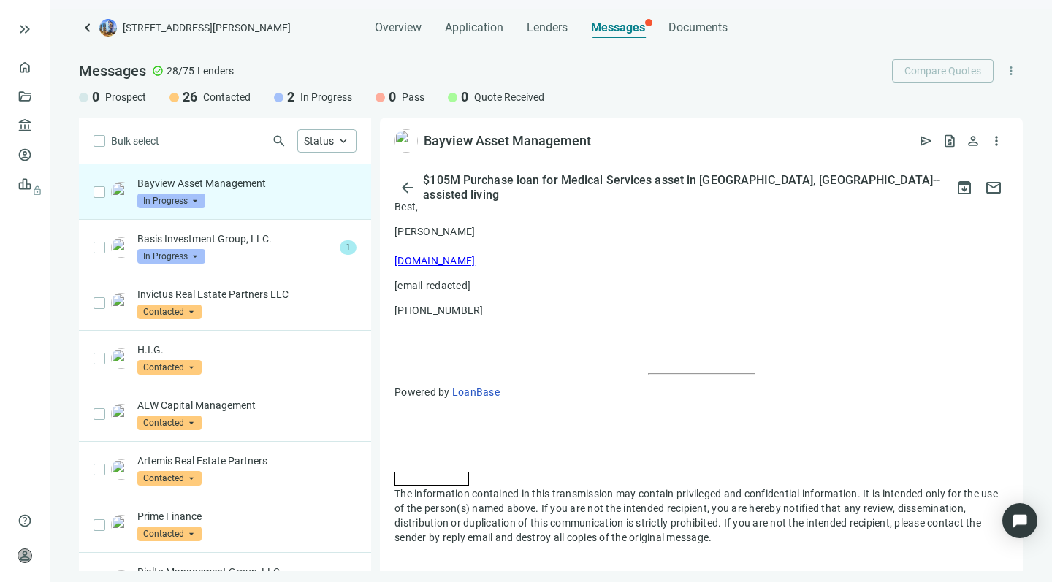
scroll to position [1212, 0]
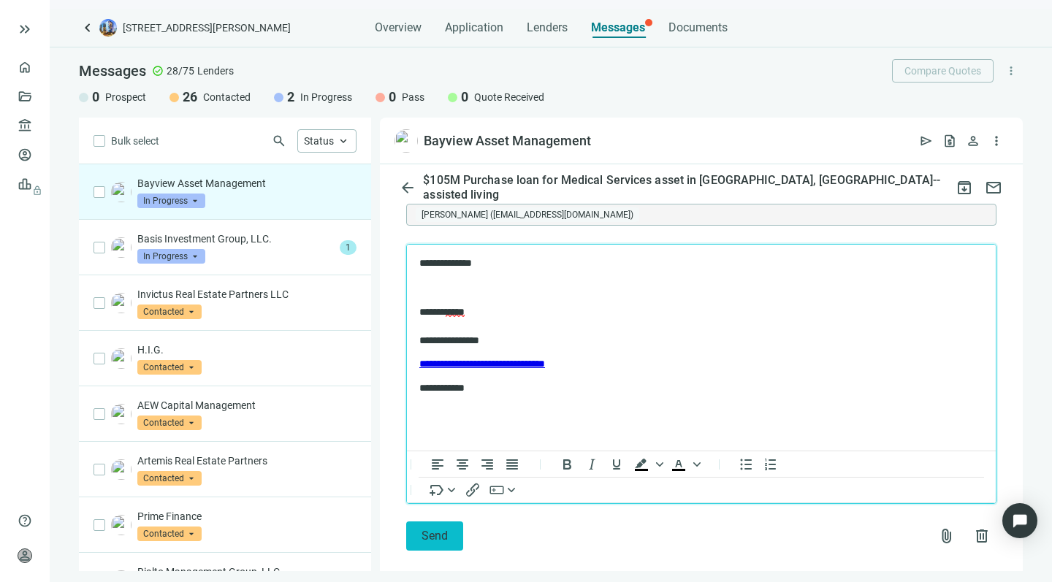
click at [429, 529] on span "Send" at bounding box center [435, 536] width 26 height 14
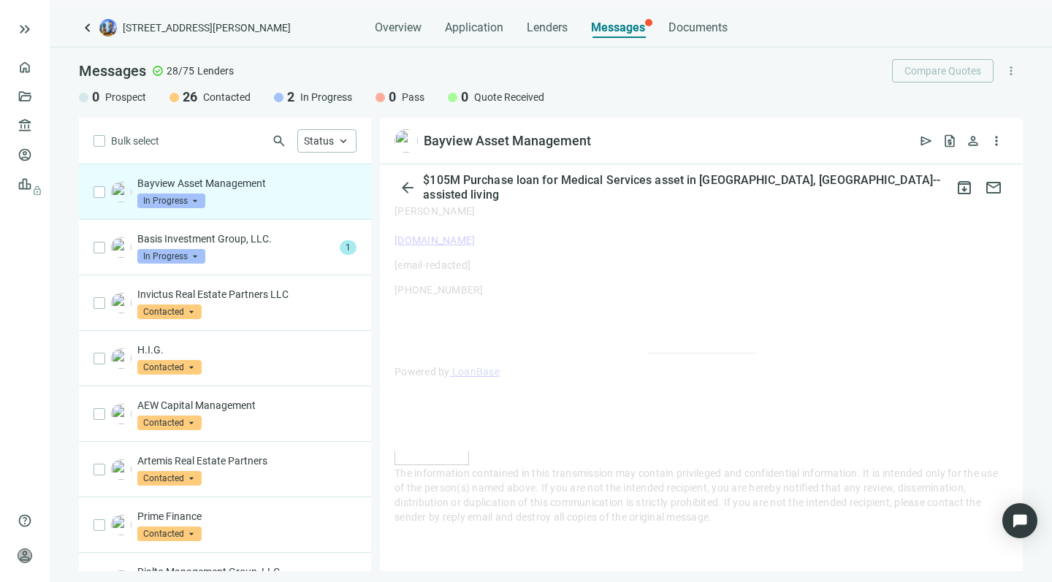
scroll to position [956, 0]
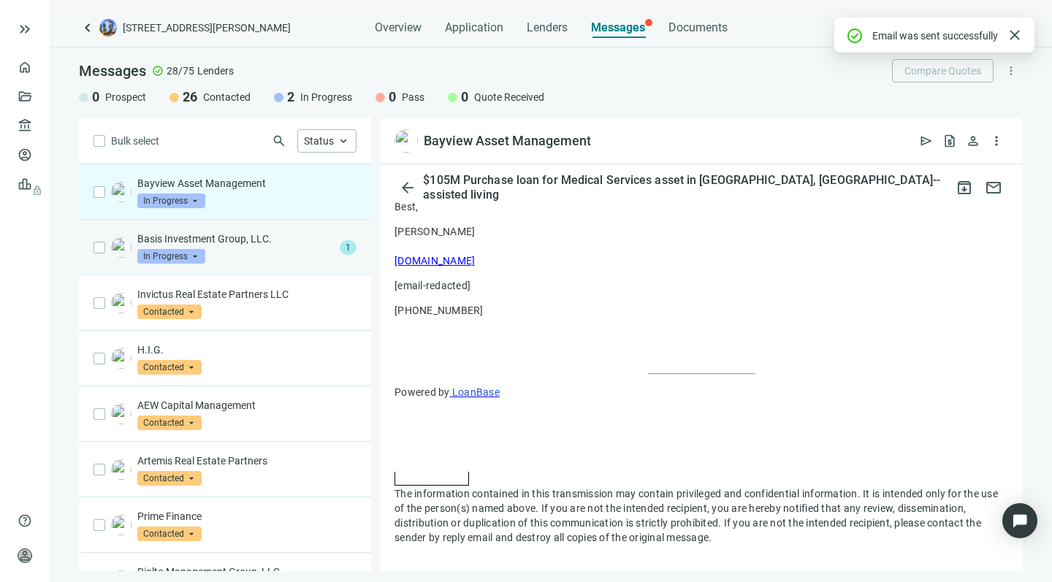
click at [224, 247] on div "Basis Investment Group, LLC. In Progress arrow_drop_down" at bounding box center [235, 248] width 197 height 32
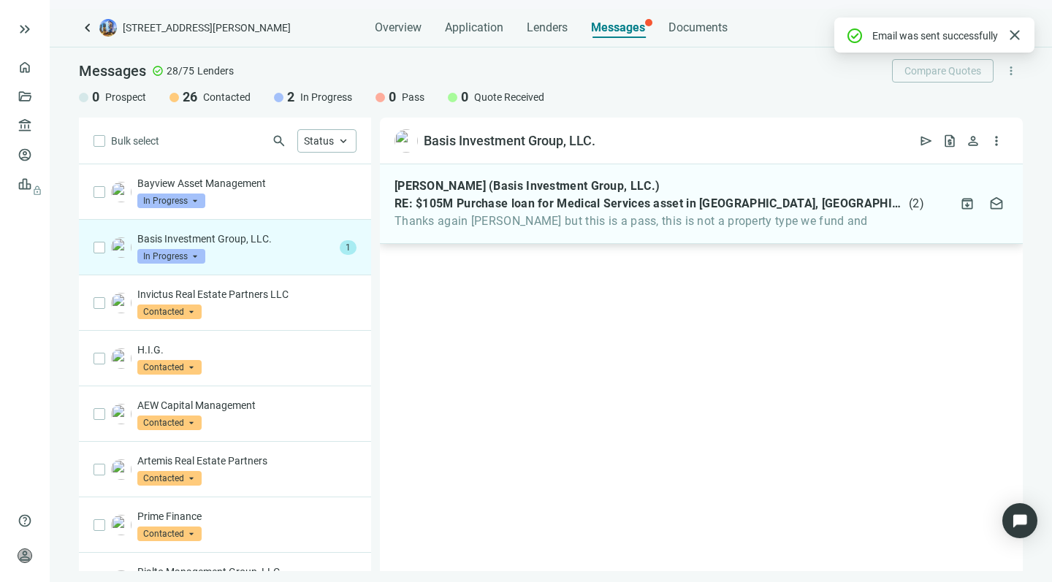
click at [526, 221] on span "Thanks again [PERSON_NAME] but this is a pass, this is not a property type we f…" at bounding box center [660, 221] width 530 height 15
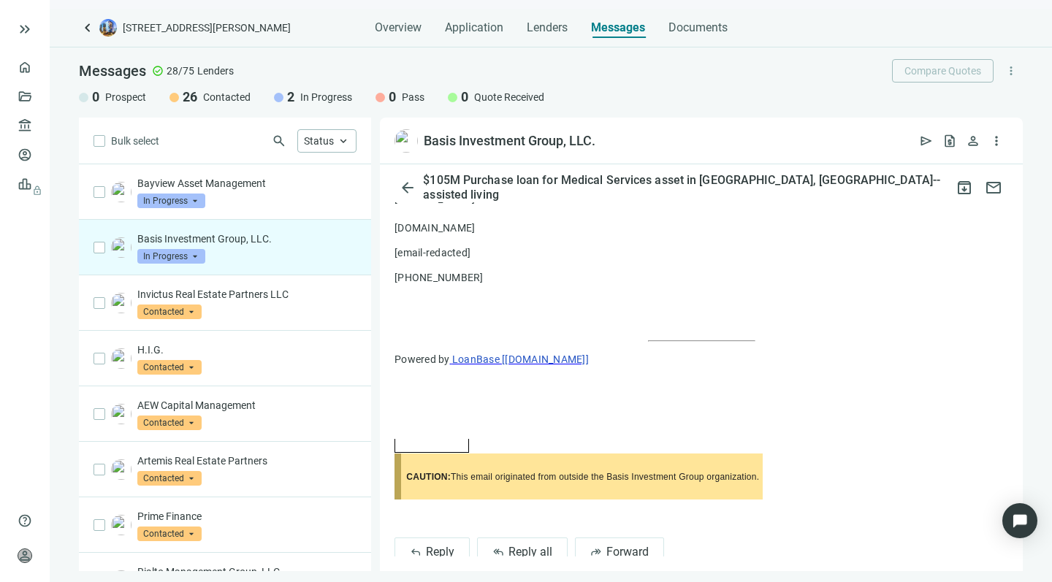
scroll to position [872, 0]
click at [510, 547] on span "Reply all" at bounding box center [531, 554] width 44 height 14
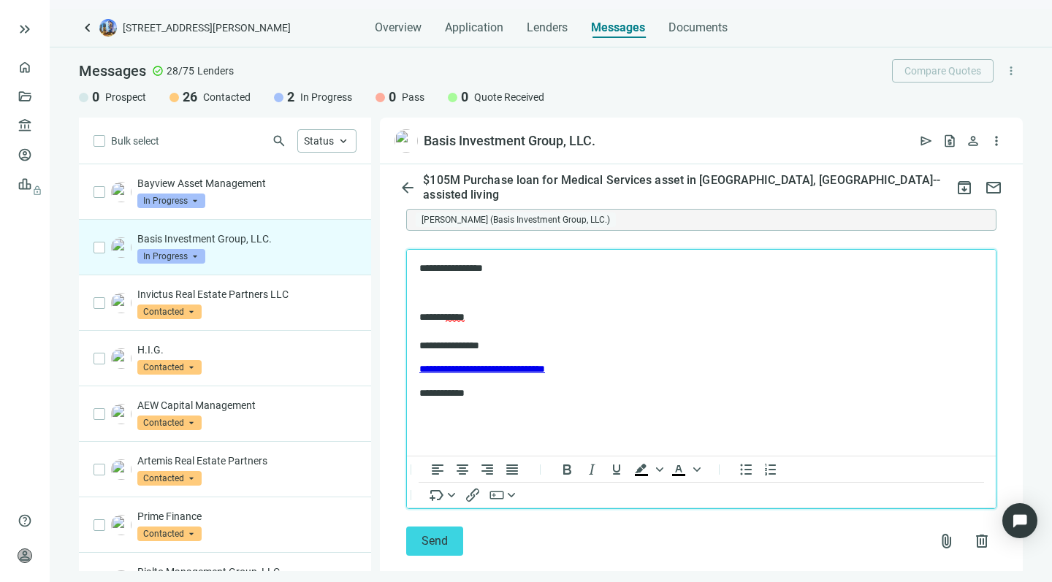
scroll to position [1235, 0]
click at [422, 535] on span "Send" at bounding box center [435, 542] width 26 height 14
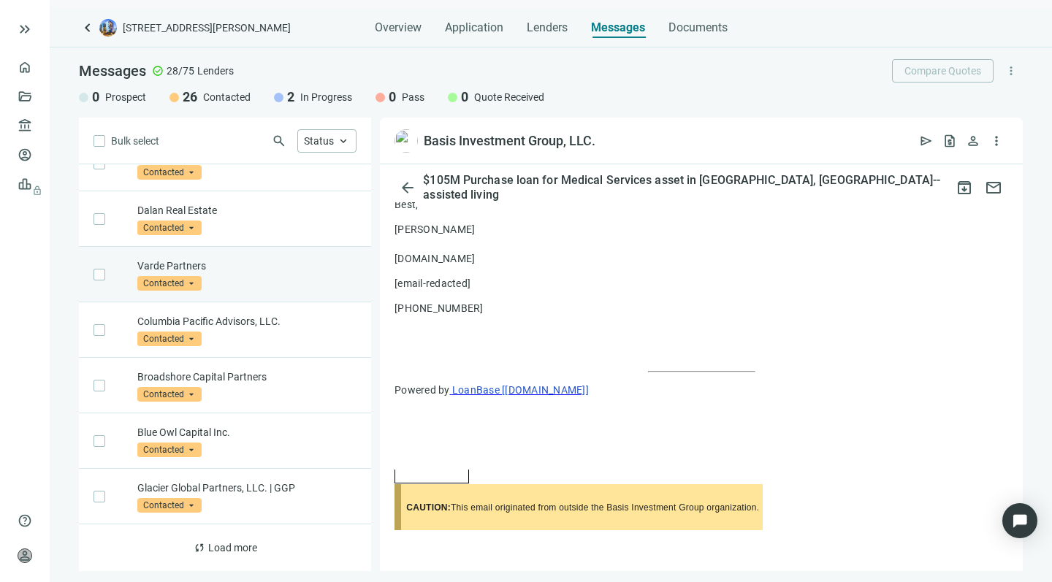
scroll to position [765, 0]
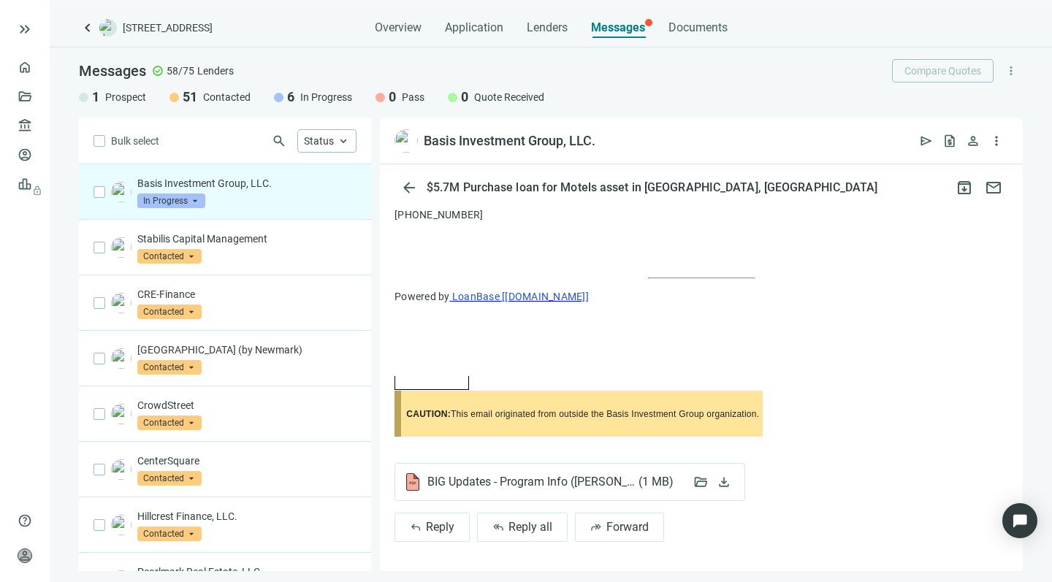
scroll to position [863, 0]
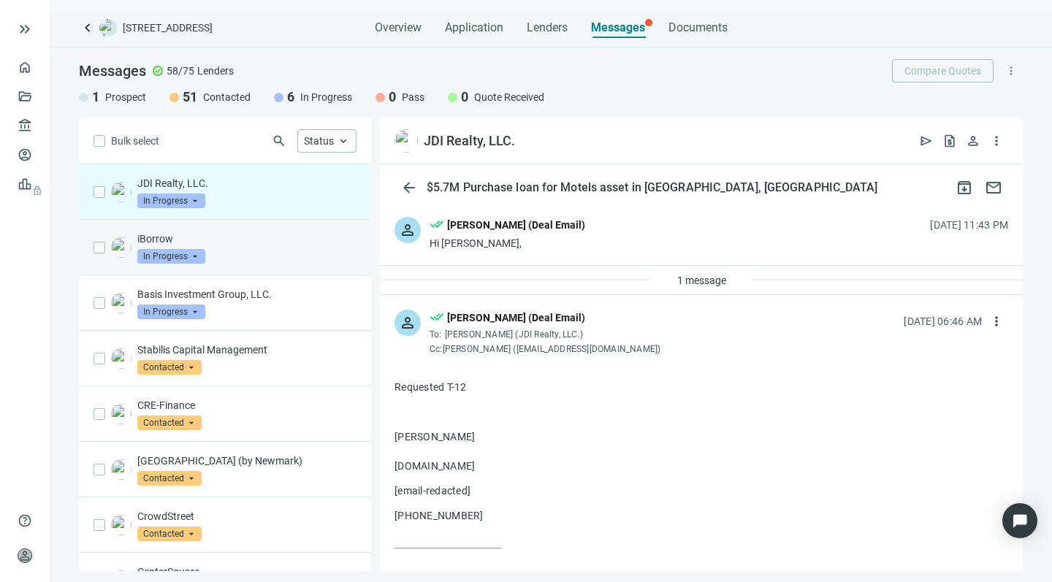
click at [267, 245] on p "iBorrow" at bounding box center [246, 239] width 219 height 15
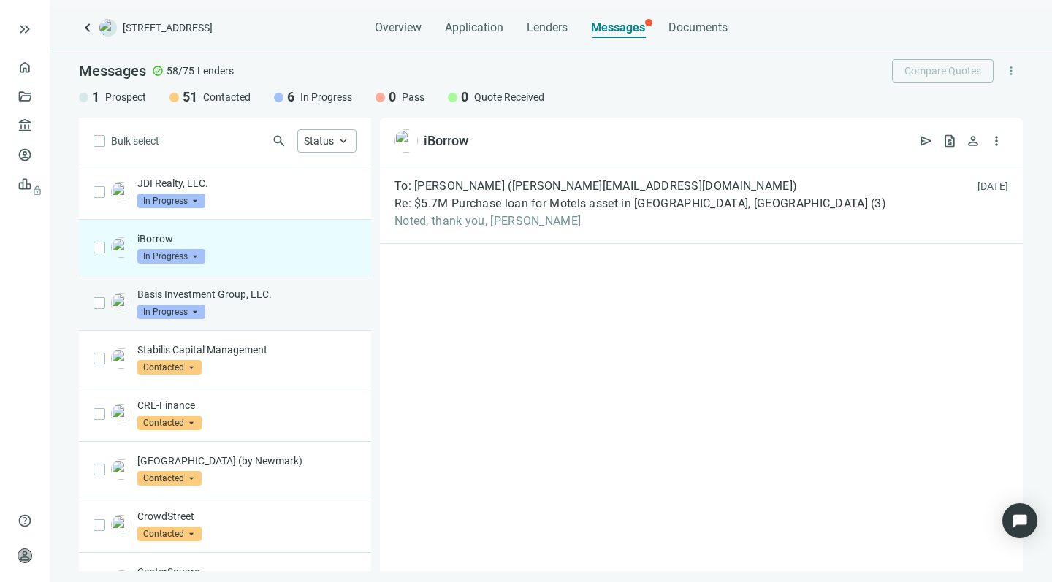
click at [233, 305] on div "Basis Investment Group, LLC. In Progress arrow_drop_down" at bounding box center [246, 303] width 219 height 32
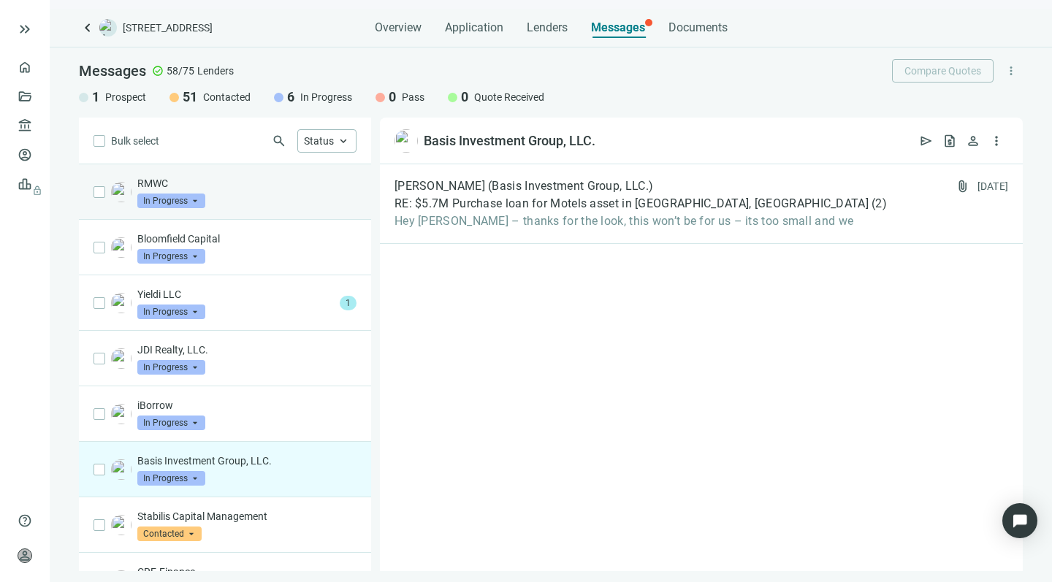
click at [254, 186] on p "RMWC" at bounding box center [246, 183] width 219 height 15
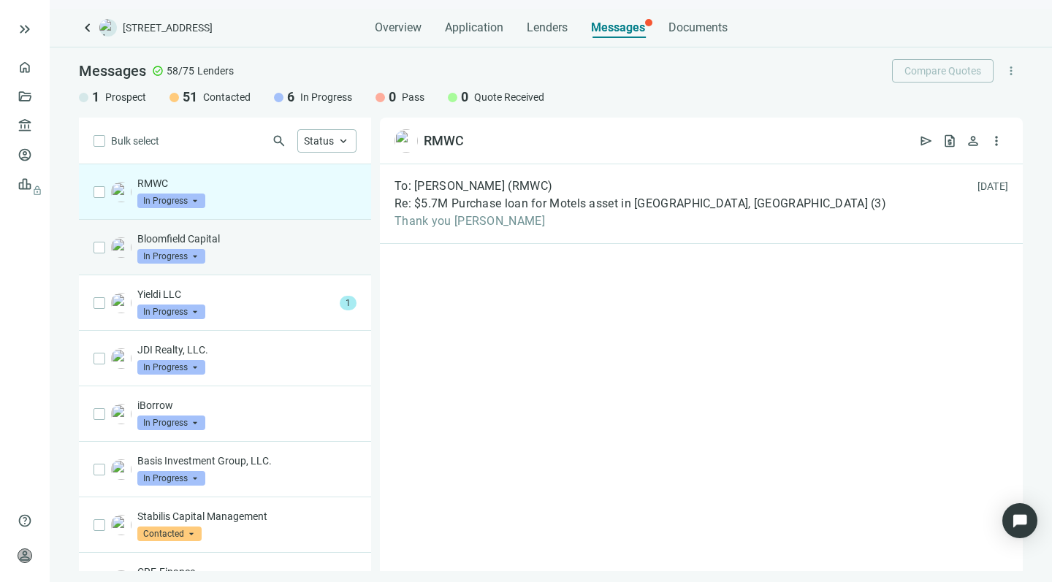
click at [256, 246] on p "Bloomfield Capital" at bounding box center [246, 239] width 219 height 15
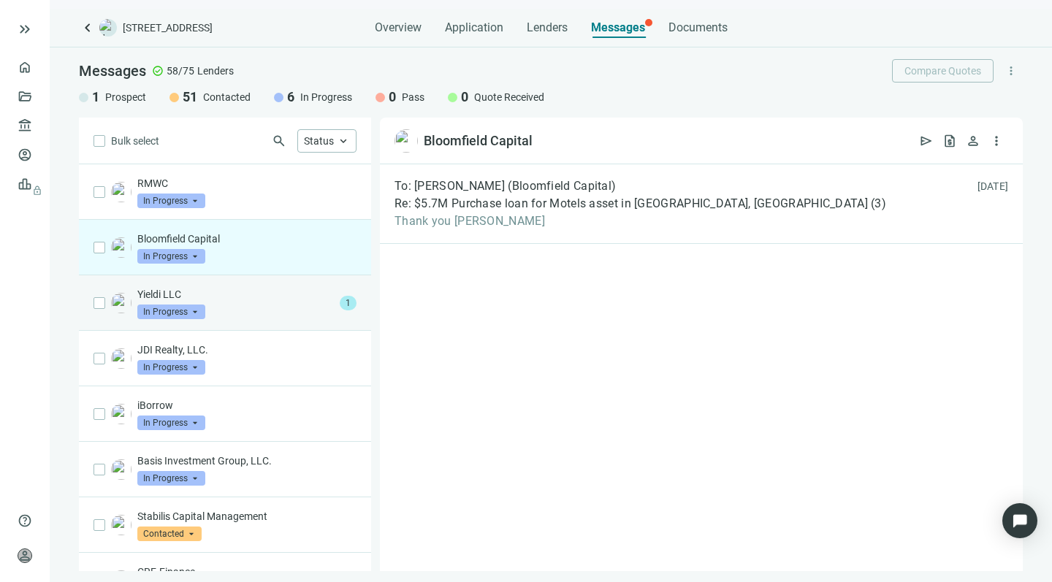
click at [256, 306] on div "Yieldi LLC In Progress arrow_drop_down" at bounding box center [235, 303] width 197 height 32
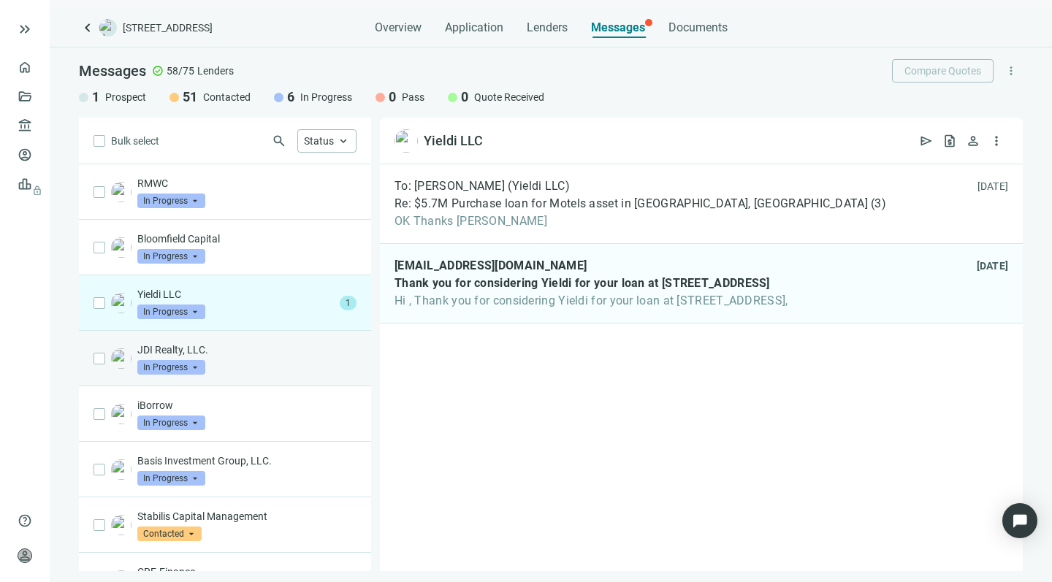
click at [251, 354] on p "JDI Realty, LLC." at bounding box center [246, 350] width 219 height 15
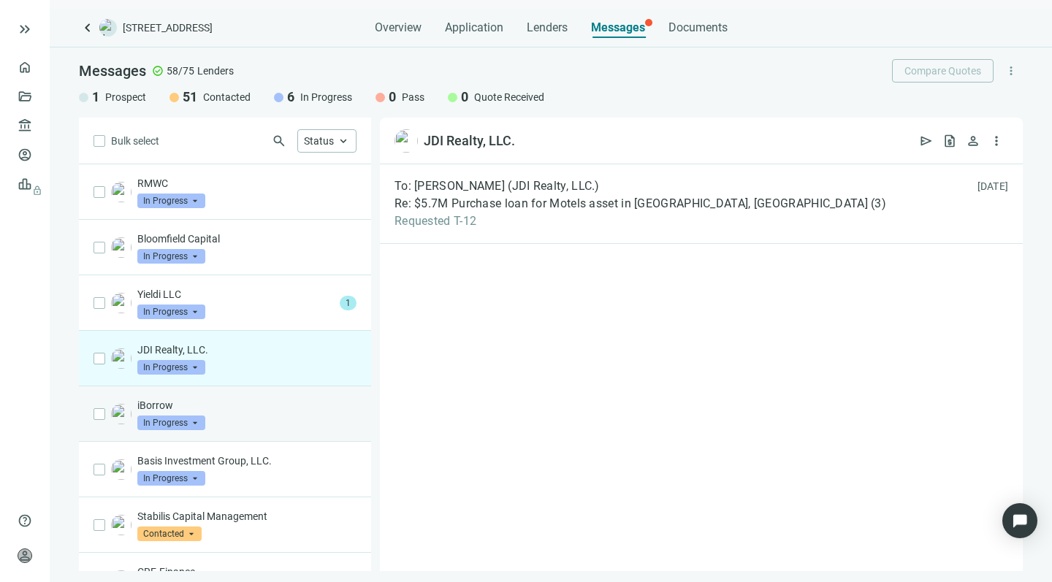
click at [238, 424] on div "iBorrow In Progress arrow_drop_down" at bounding box center [246, 414] width 219 height 32
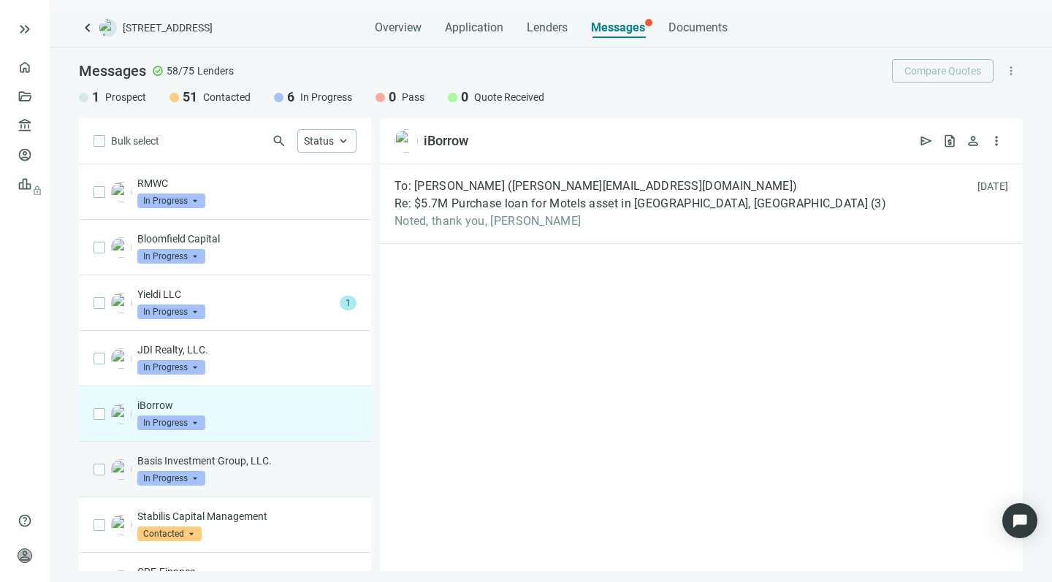
click at [231, 471] on div "Basis Investment Group, LLC. In Progress arrow_drop_down" at bounding box center [246, 470] width 219 height 32
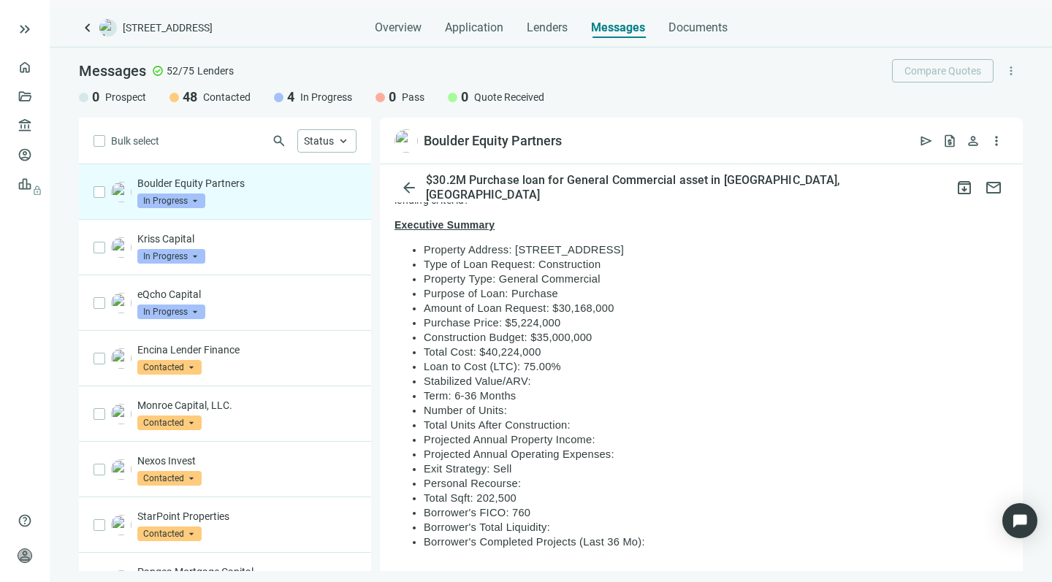
scroll to position [476, 0]
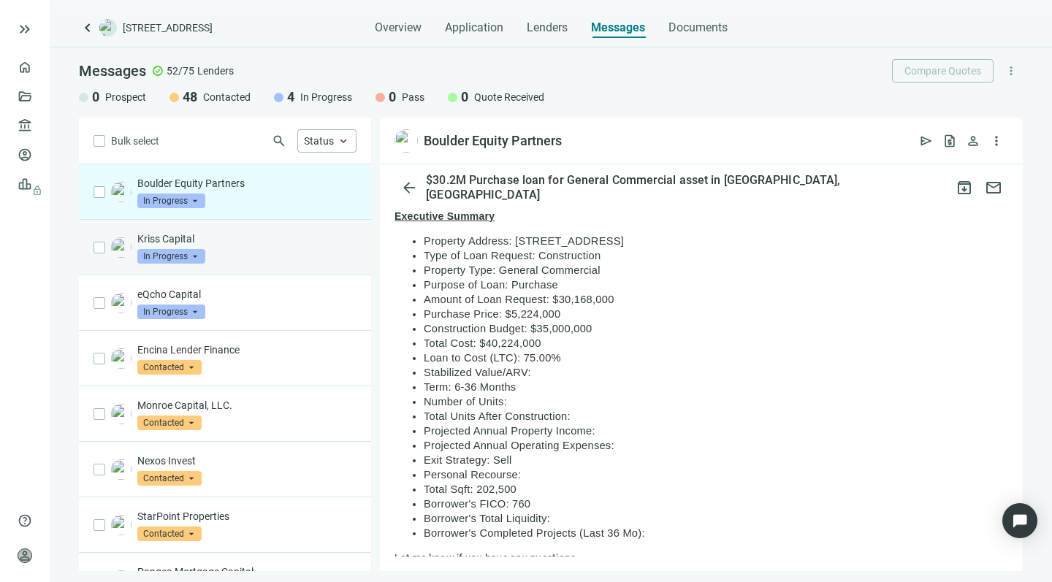
click at [231, 247] on div "Kriss Capital In Progress arrow_drop_down" at bounding box center [246, 248] width 219 height 32
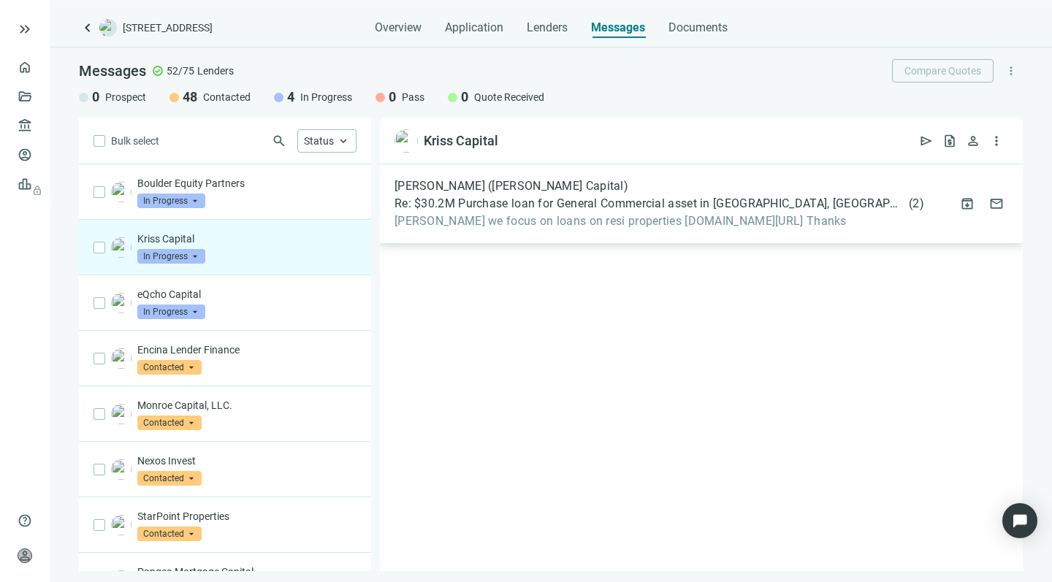
click at [531, 223] on span "Howard we focus on loans on resi properties krisscapital.com/criteria Thanks" at bounding box center [660, 221] width 530 height 15
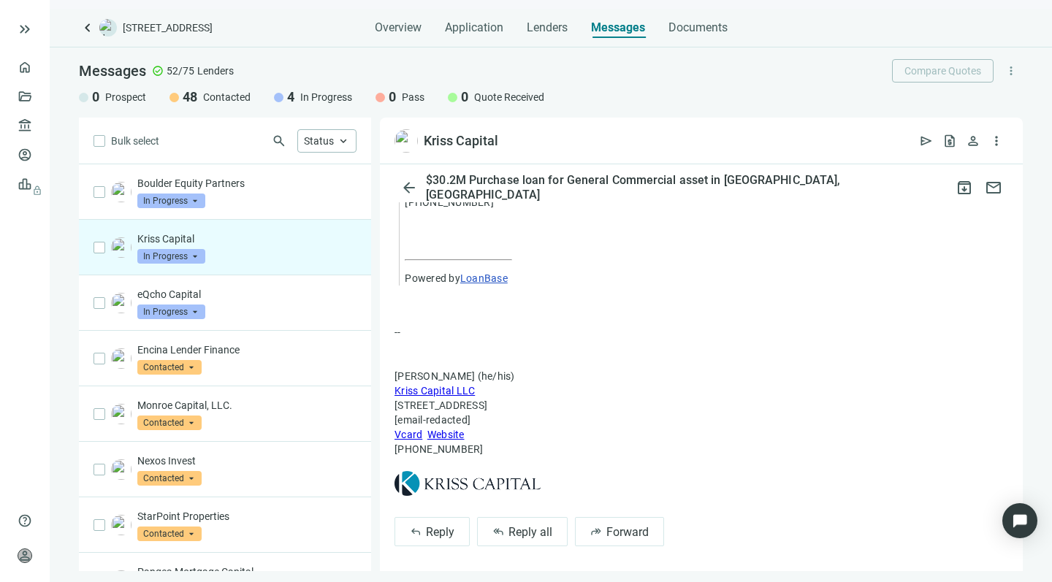
scroll to position [812, 0]
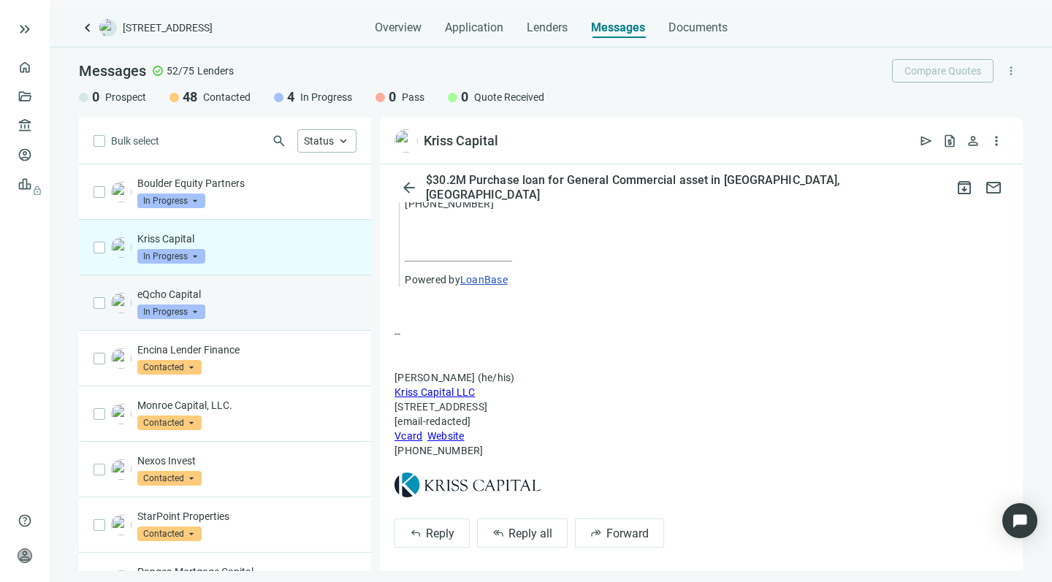
click at [210, 310] on div "eQcho Capital In Progress arrow_drop_down" at bounding box center [246, 303] width 219 height 32
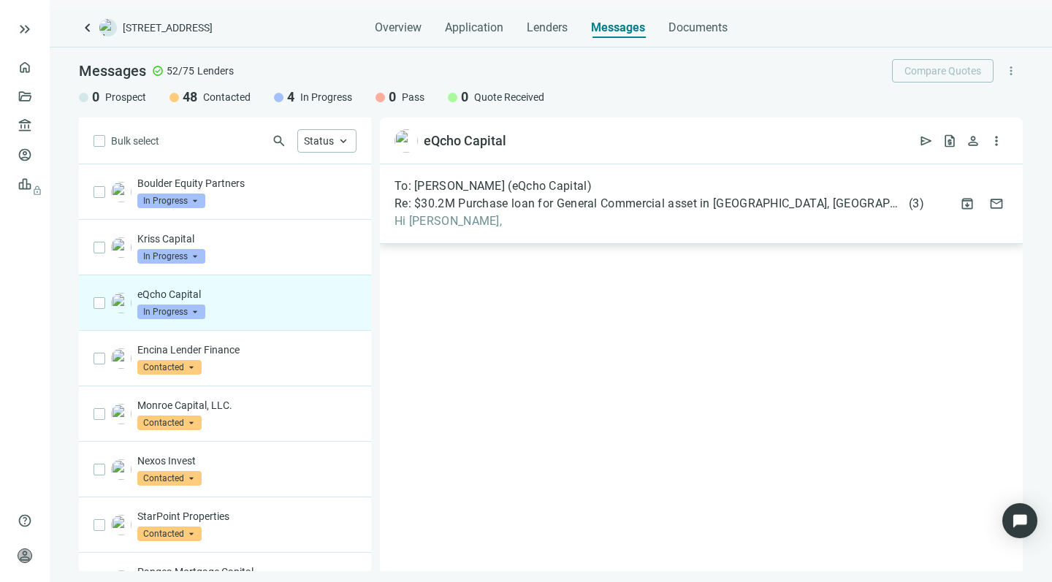
click at [489, 224] on span "Hi Joseph," at bounding box center [660, 221] width 530 height 15
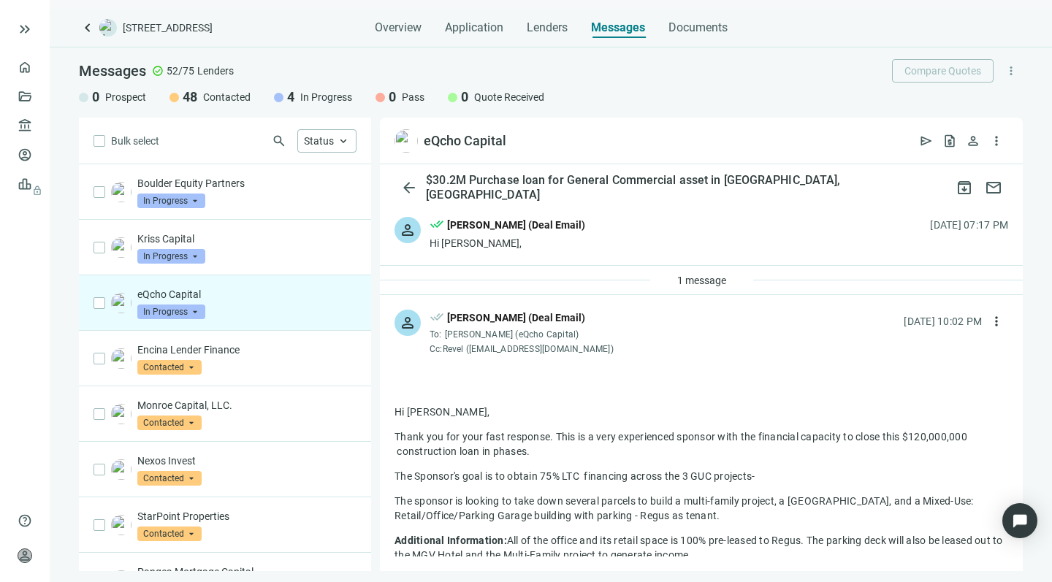
click at [503, 246] on div "Hi Joseph," at bounding box center [508, 243] width 156 height 15
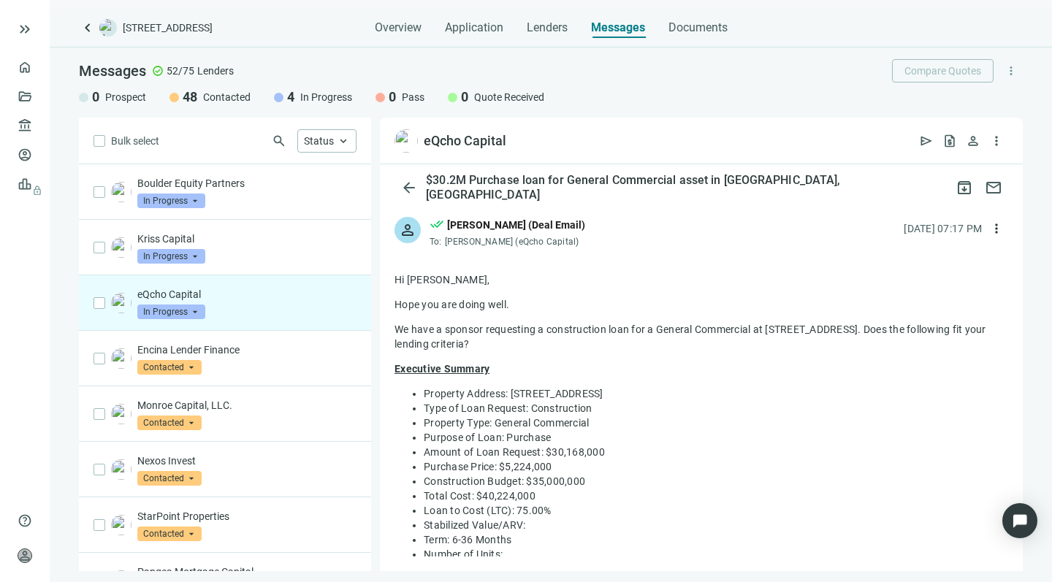
click at [205, 296] on p "eQcho Capital" at bounding box center [246, 294] width 219 height 15
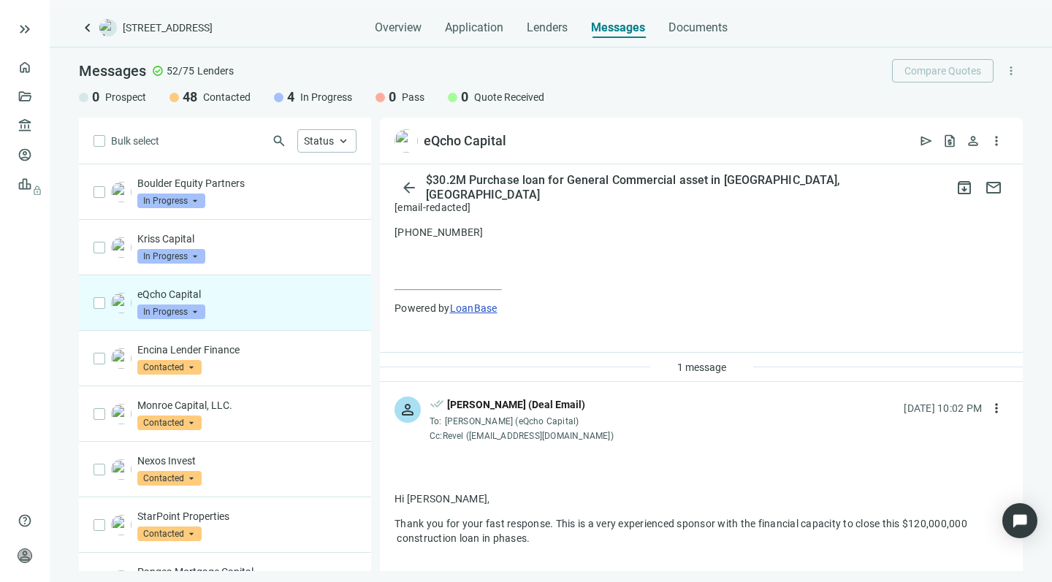
scroll to position [641, 0]
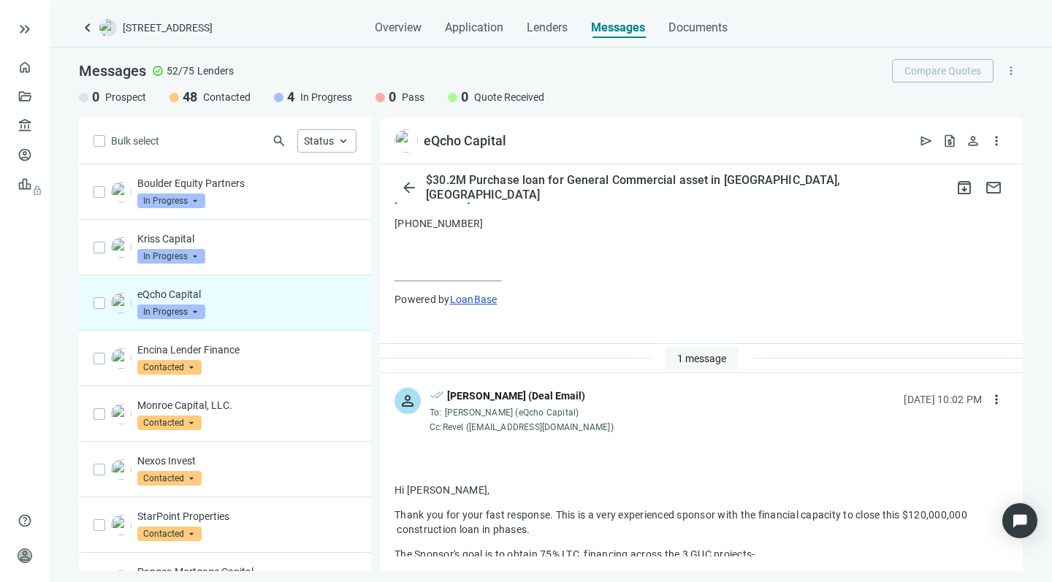
click at [694, 353] on span "1 message" at bounding box center [701, 359] width 49 height 12
